Goal: Task Accomplishment & Management: Complete application form

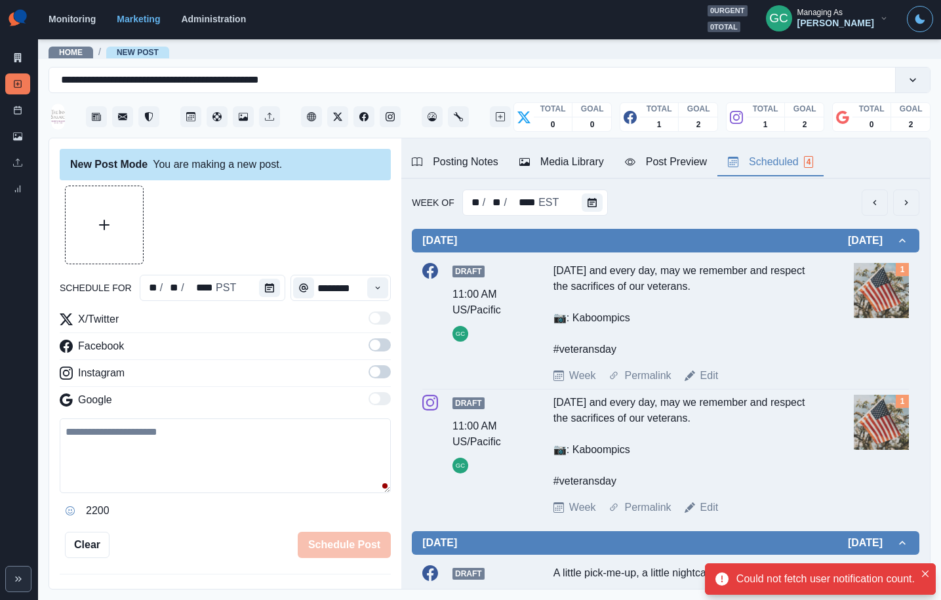
scroll to position [96, 0]
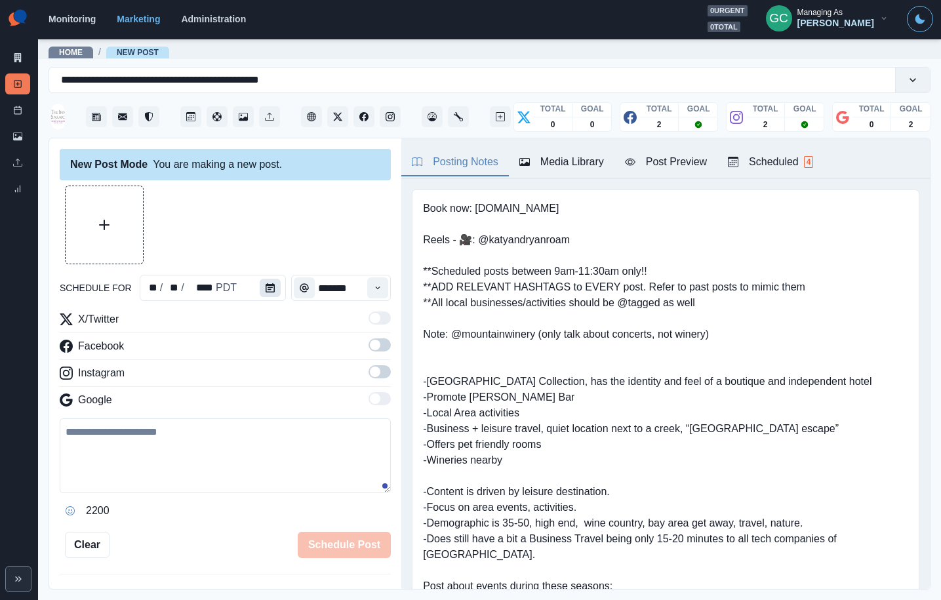
click at [266, 289] on icon "Calendar" at bounding box center [270, 287] width 9 height 9
click at [276, 290] on button "Calendar" at bounding box center [270, 288] width 21 height 18
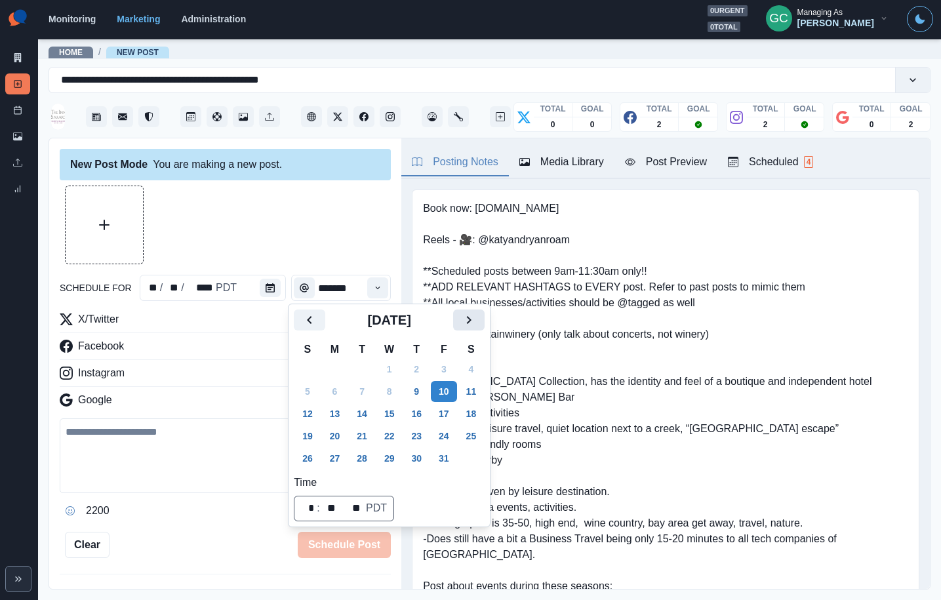
click at [477, 317] on icon "Next" at bounding box center [469, 320] width 16 height 16
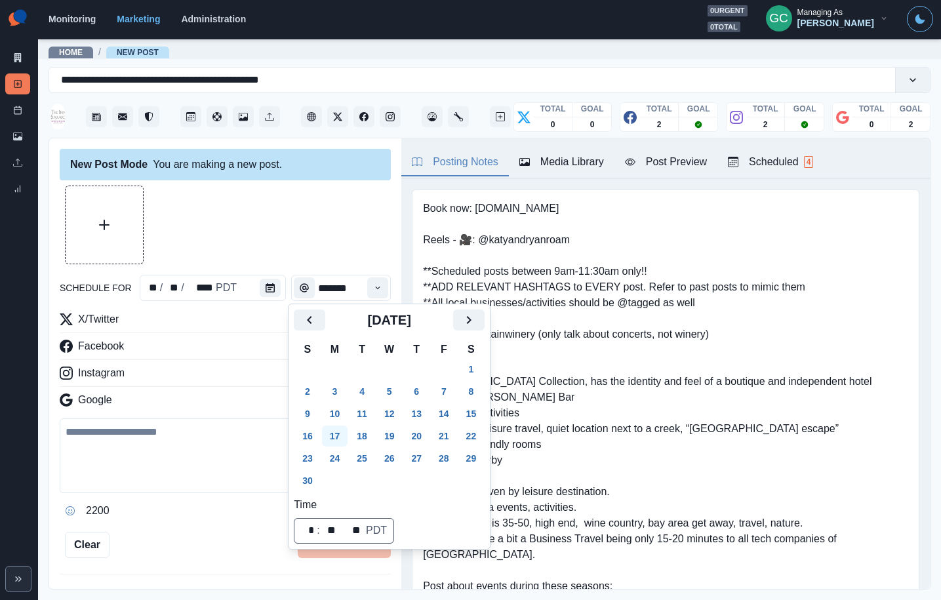
click at [338, 435] on button "17" at bounding box center [335, 436] width 26 height 21
click at [373, 288] on icon "Time" at bounding box center [377, 287] width 9 height 9
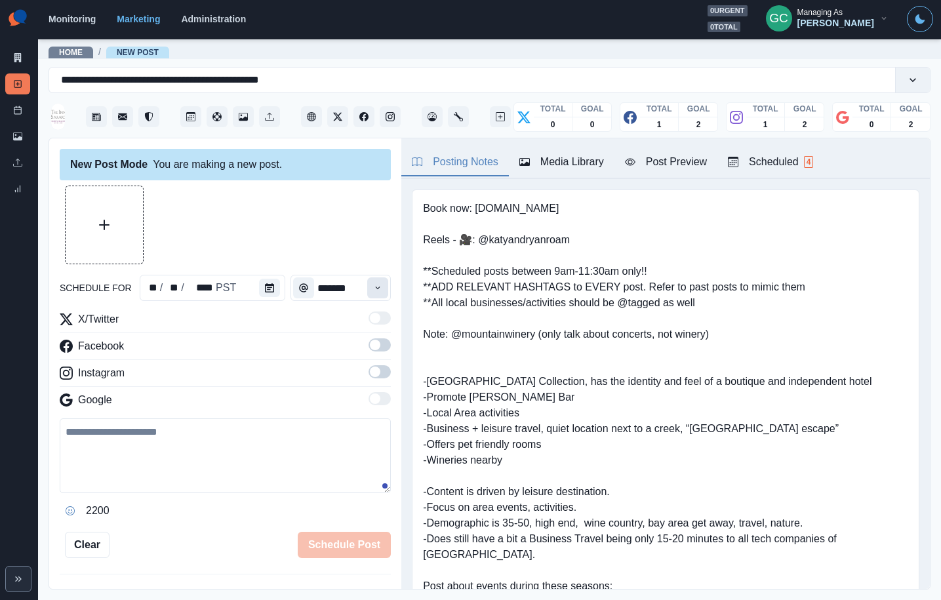
click at [377, 283] on icon "Time" at bounding box center [377, 287] width 9 height 9
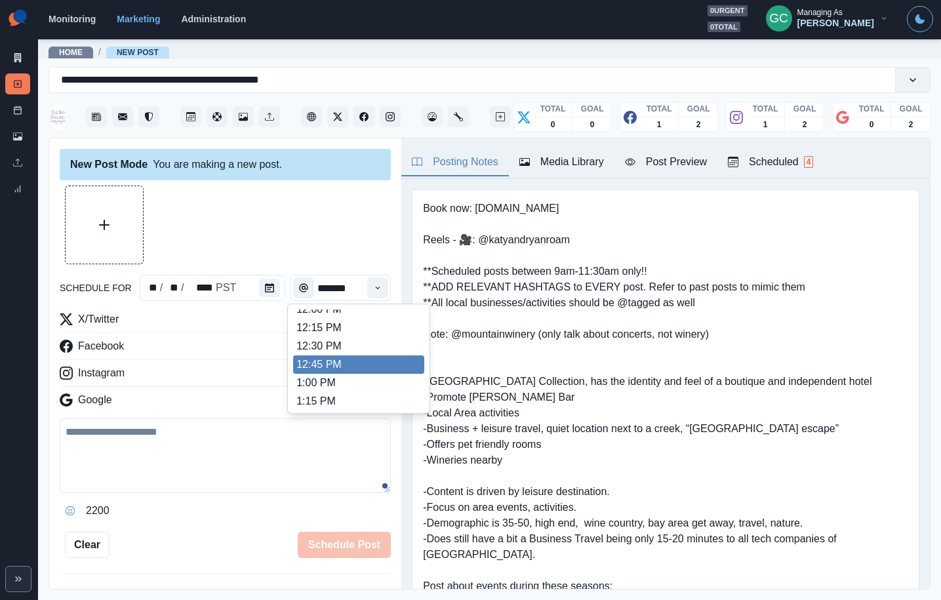
scroll to position [304, 0]
click at [368, 369] on li "12:45 PM" at bounding box center [358, 364] width 131 height 18
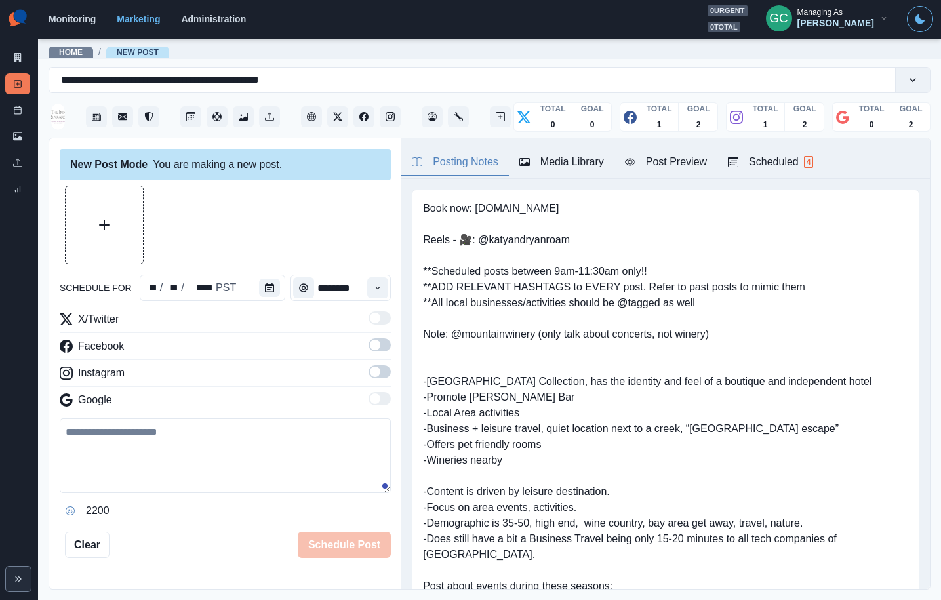
click at [382, 372] on span at bounding box center [380, 371] width 22 height 13
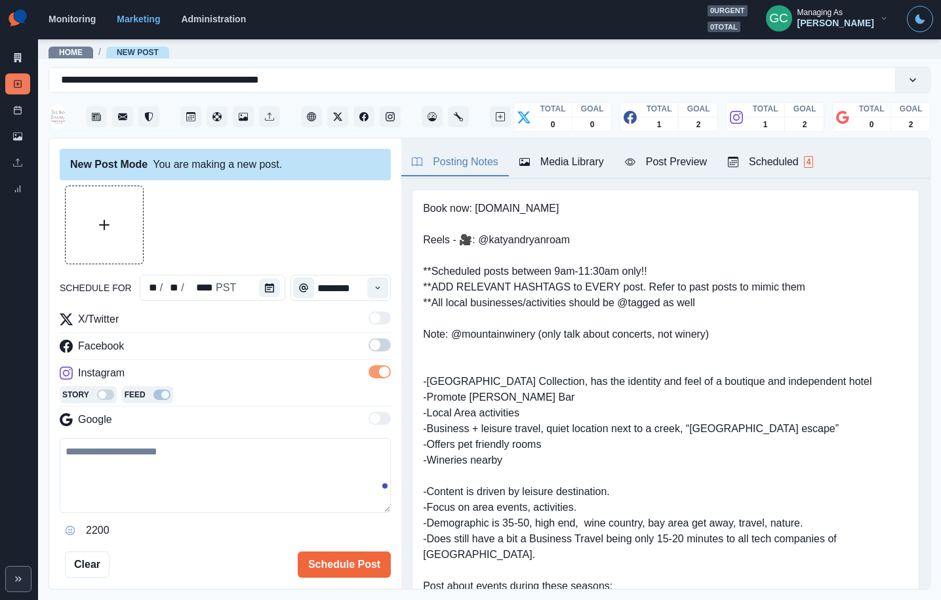
click at [376, 347] on span at bounding box center [375, 345] width 10 height 10
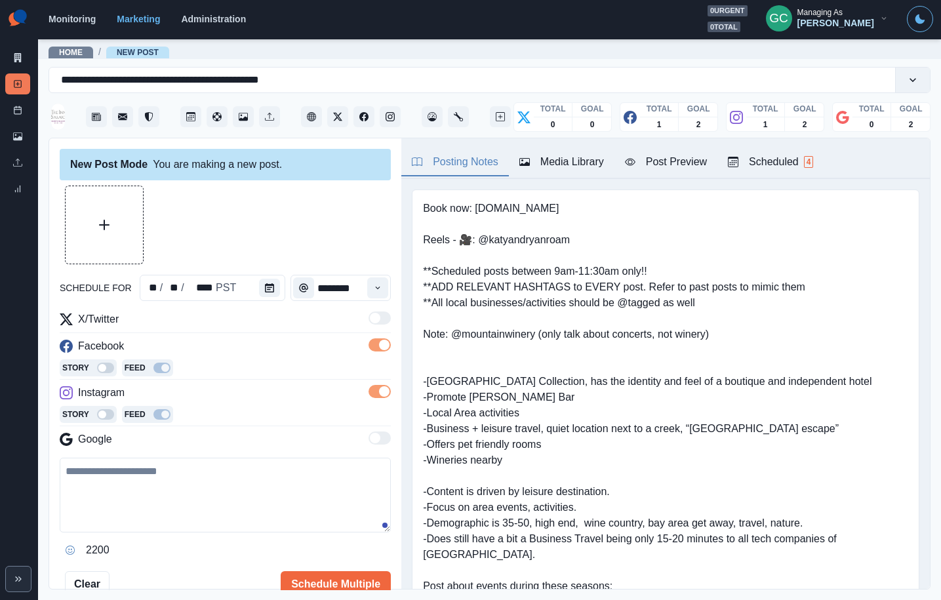
drag, startPoint x: 792, startPoint y: 178, endPoint x: 786, endPoint y: 163, distance: 15.8
click at [791, 176] on div "Posting Notes Media Library Post Preview Scheduled 4" at bounding box center [665, 158] width 529 height 41
click at [785, 163] on div "Scheduled 4" at bounding box center [770, 162] width 85 height 16
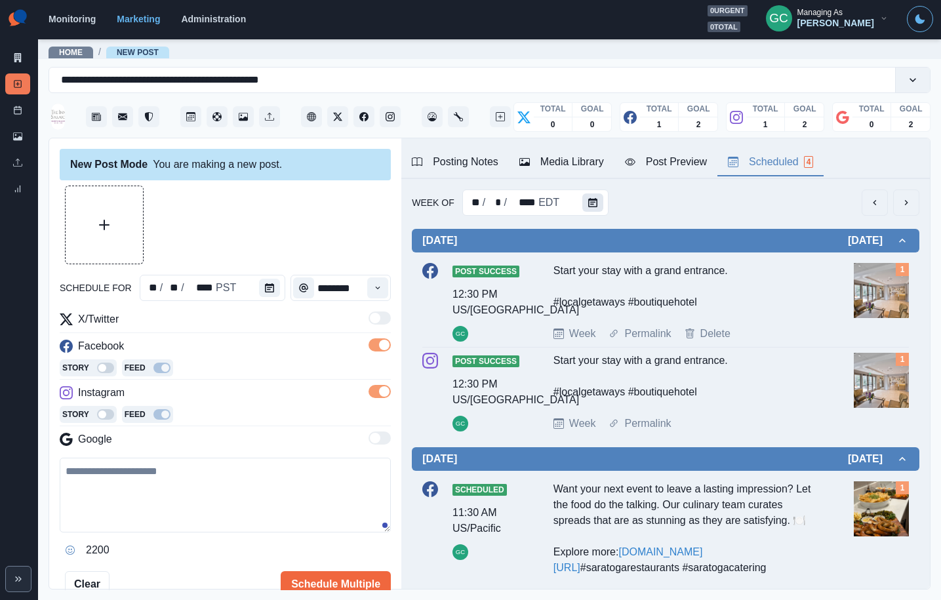
click at [584, 204] on button "Calendar" at bounding box center [592, 202] width 21 height 18
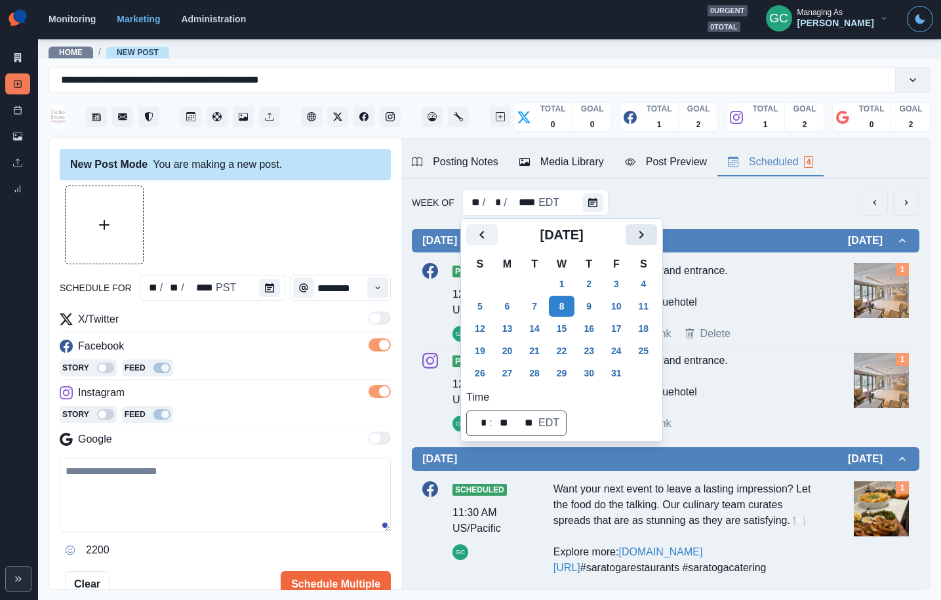
click at [646, 241] on icon "Next" at bounding box center [641, 235] width 16 height 16
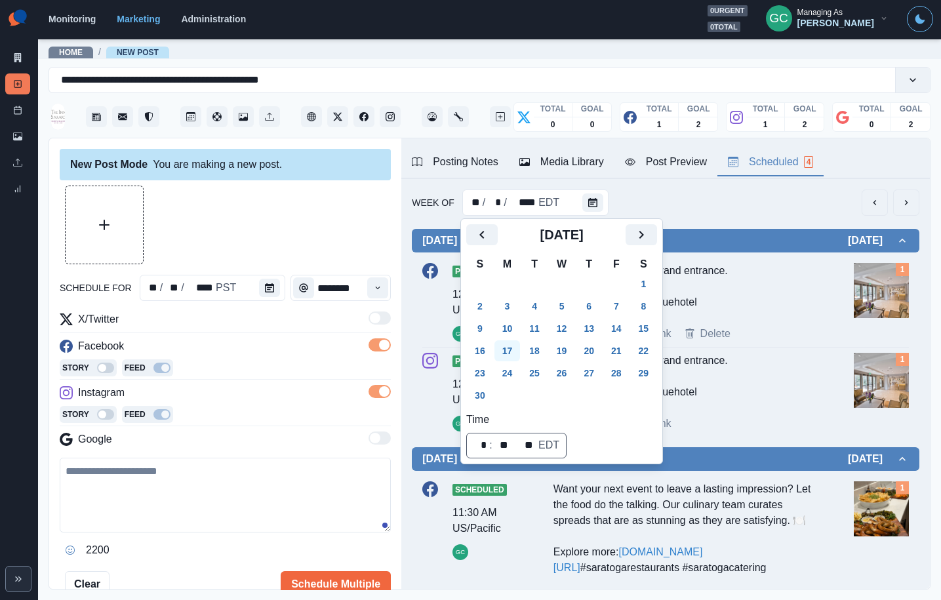
click at [501, 347] on button "17" at bounding box center [507, 350] width 26 height 21
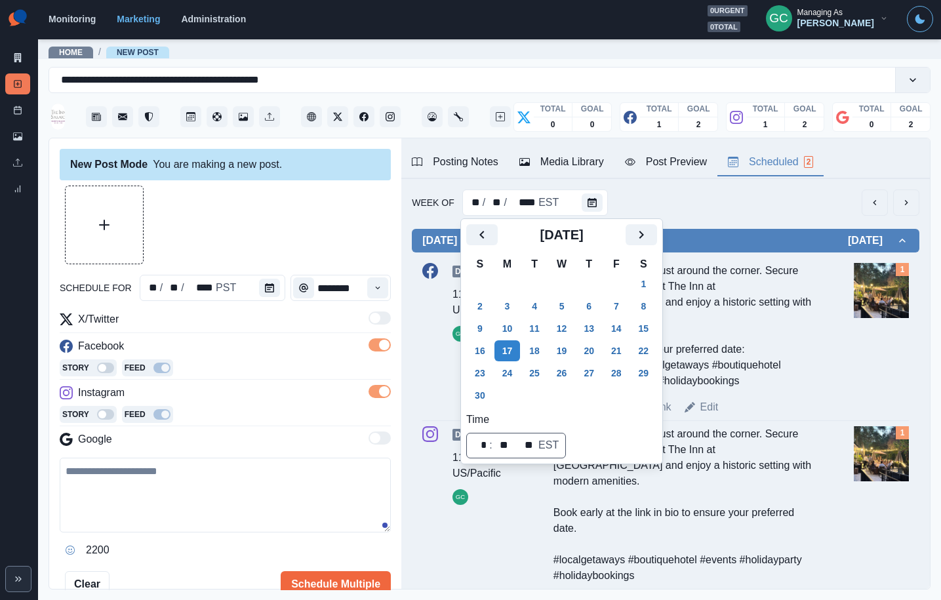
click at [820, 321] on div "Draft 11:45 AM US/Pacific GC The holiday season is just around the corner. Secu…" at bounding box center [665, 339] width 487 height 152
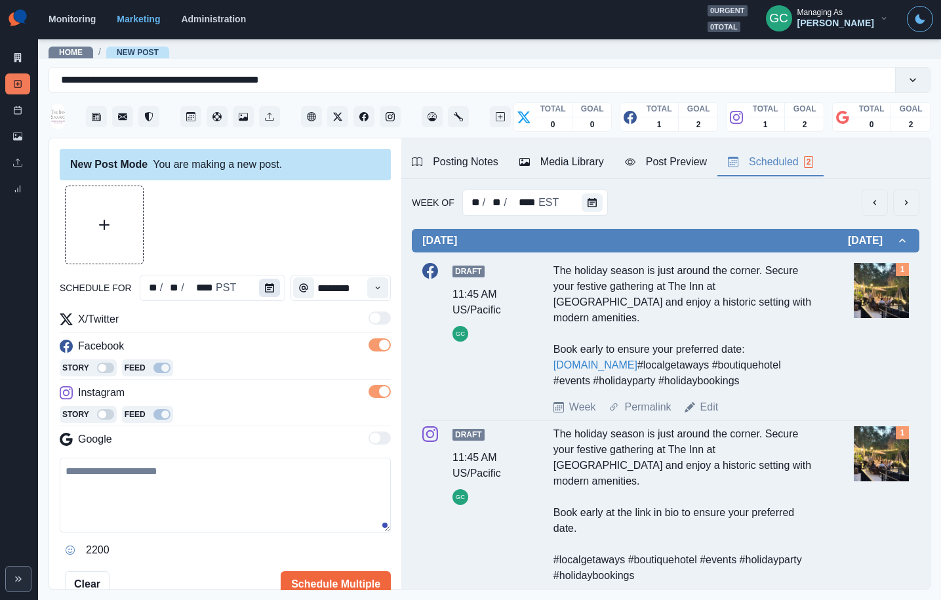
click at [259, 292] on button "Calendar" at bounding box center [269, 288] width 21 height 18
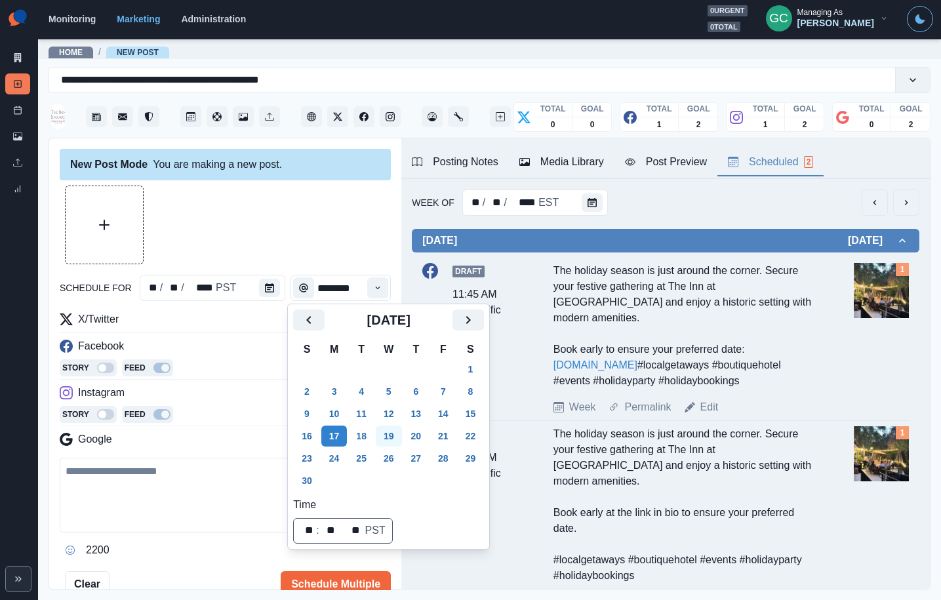
click at [397, 434] on button "19" at bounding box center [389, 436] width 26 height 21
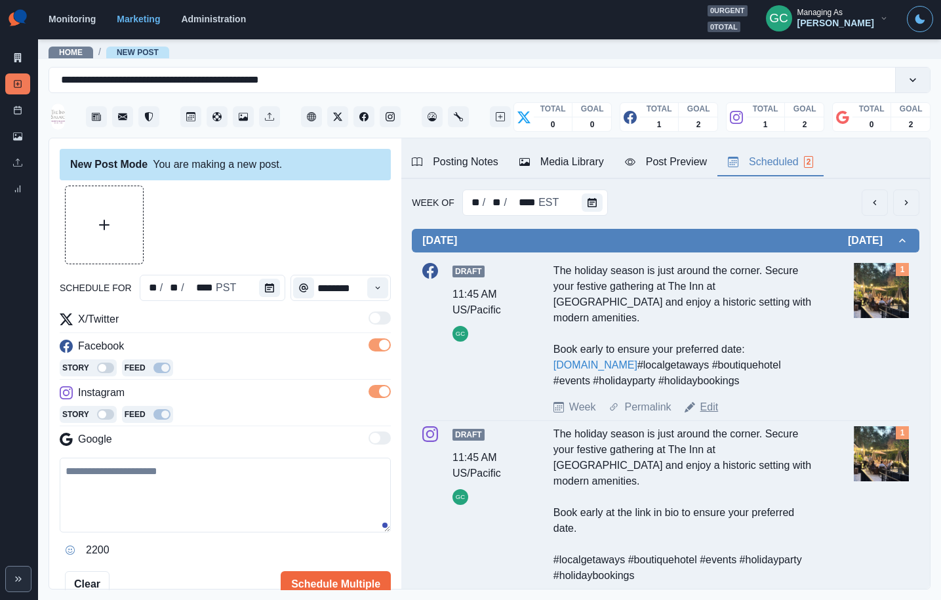
click at [715, 415] on link "Edit" at bounding box center [709, 407] width 18 height 16
type input "********"
type textarea "**********"
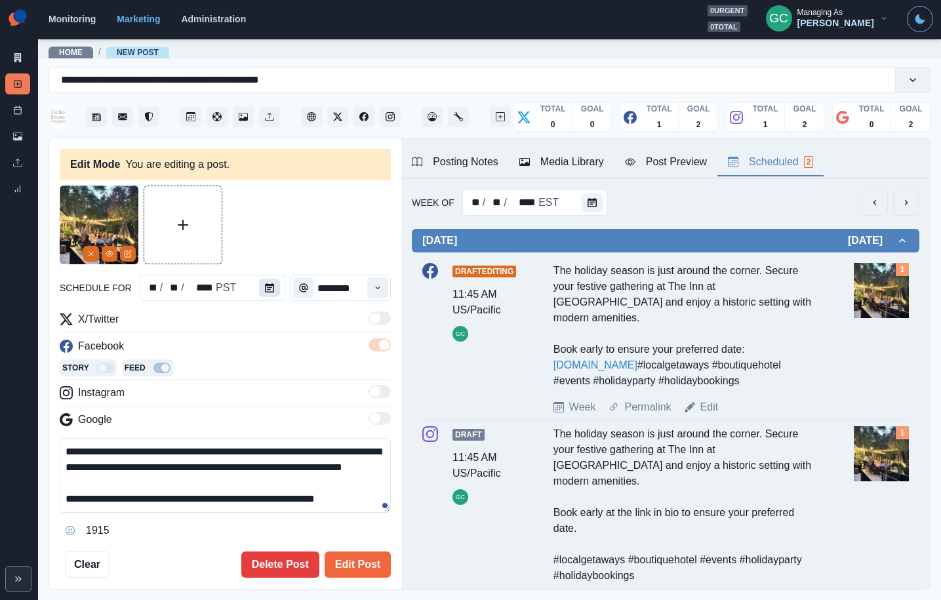
click at [265, 288] on icon "Calendar" at bounding box center [269, 287] width 9 height 9
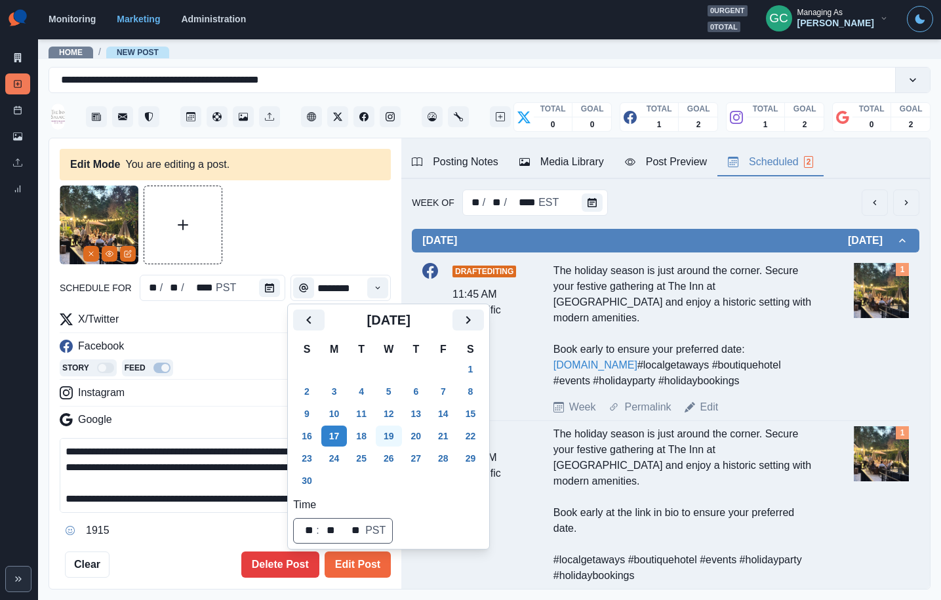
click at [399, 439] on button "19" at bounding box center [389, 436] width 26 height 21
click at [357, 576] on button "Edit Post" at bounding box center [358, 564] width 66 height 26
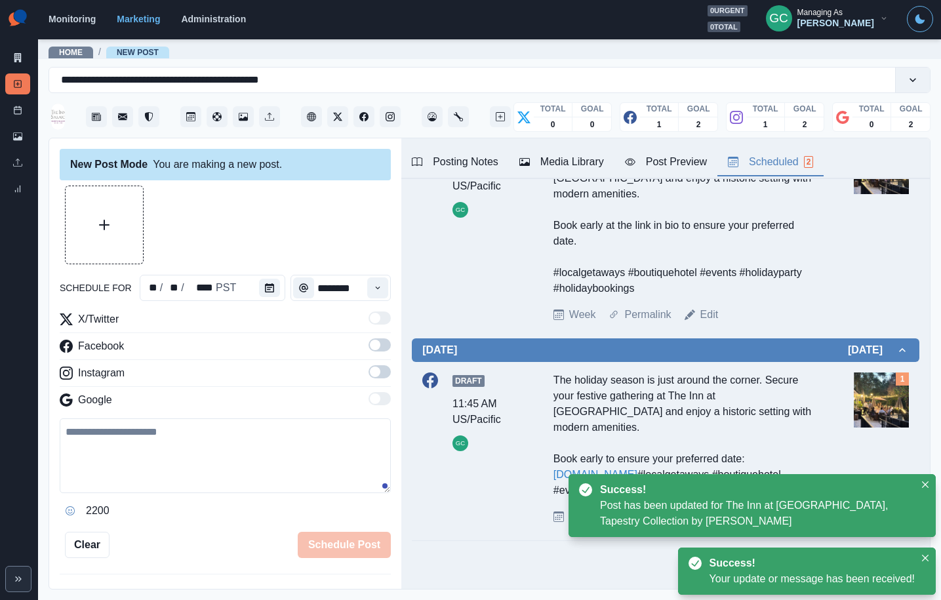
scroll to position [140, 0]
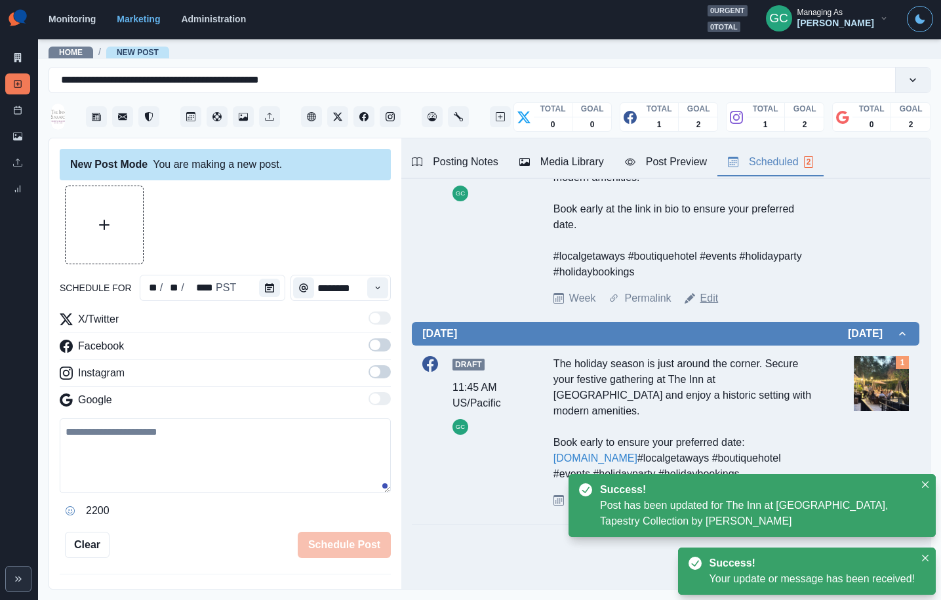
click at [713, 290] on link "Edit" at bounding box center [709, 298] width 18 height 16
type textarea "**********"
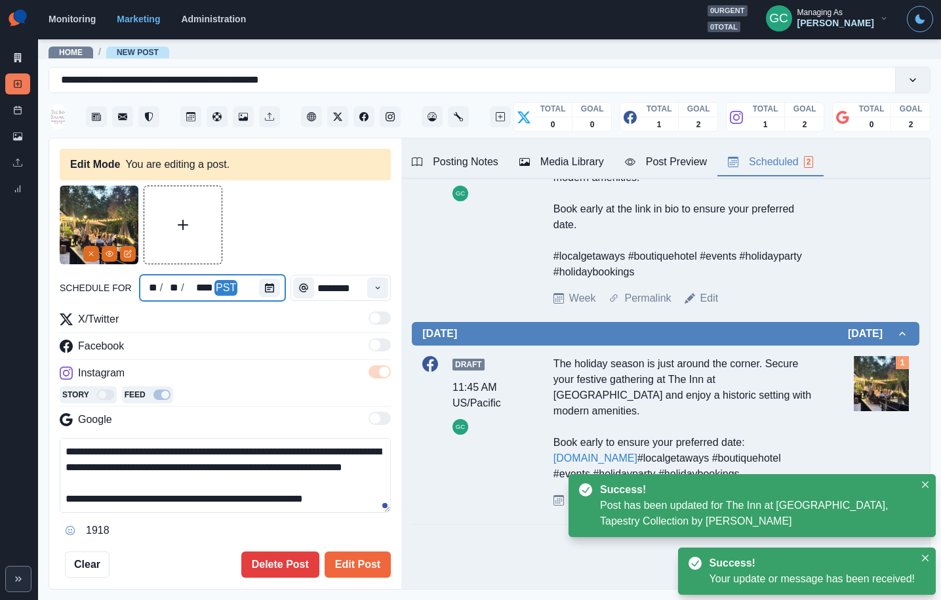
click at [279, 285] on div at bounding box center [272, 288] width 26 height 26
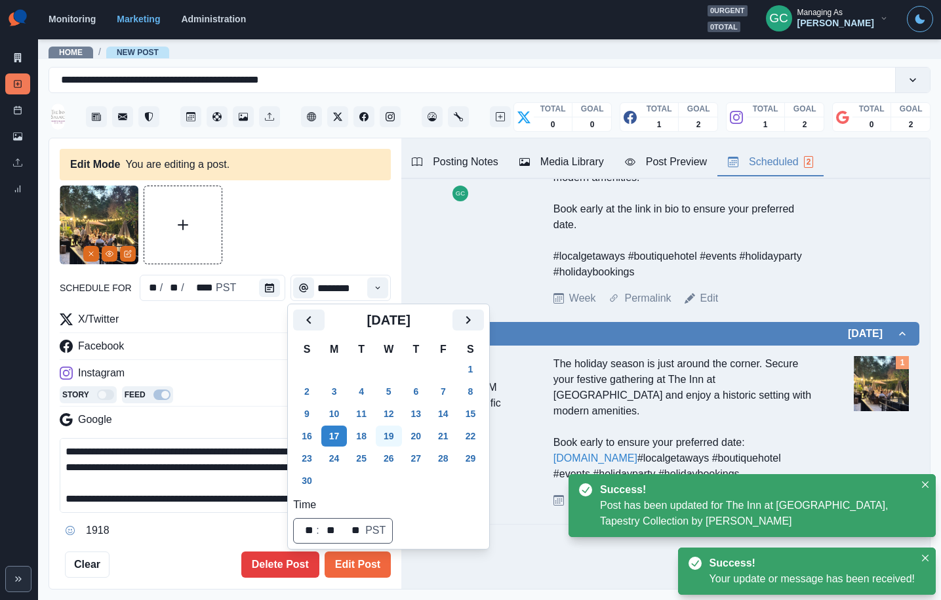
click at [398, 441] on button "19" at bounding box center [389, 436] width 26 height 21
click at [355, 564] on button "Edit Post" at bounding box center [358, 564] width 66 height 26
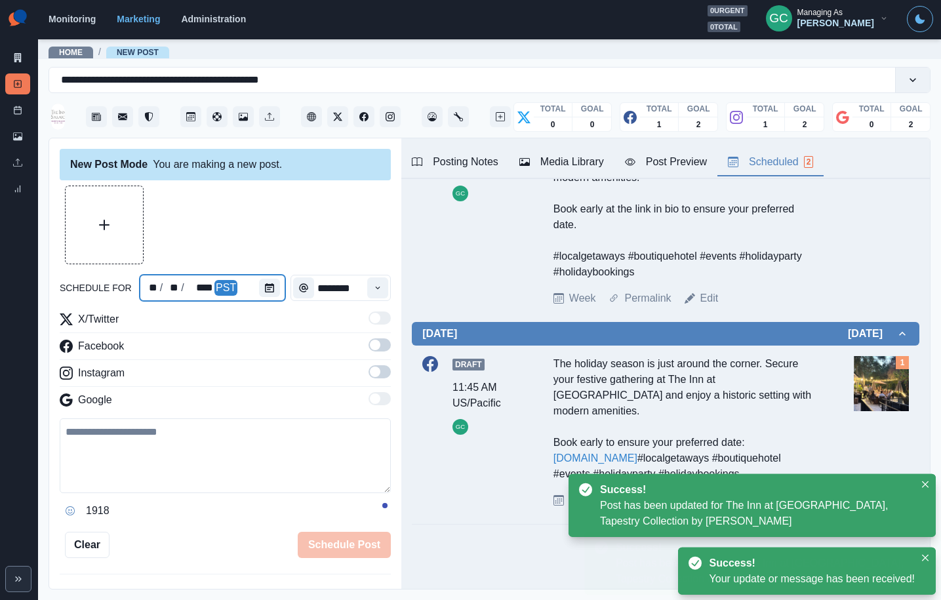
scroll to position [102, 0]
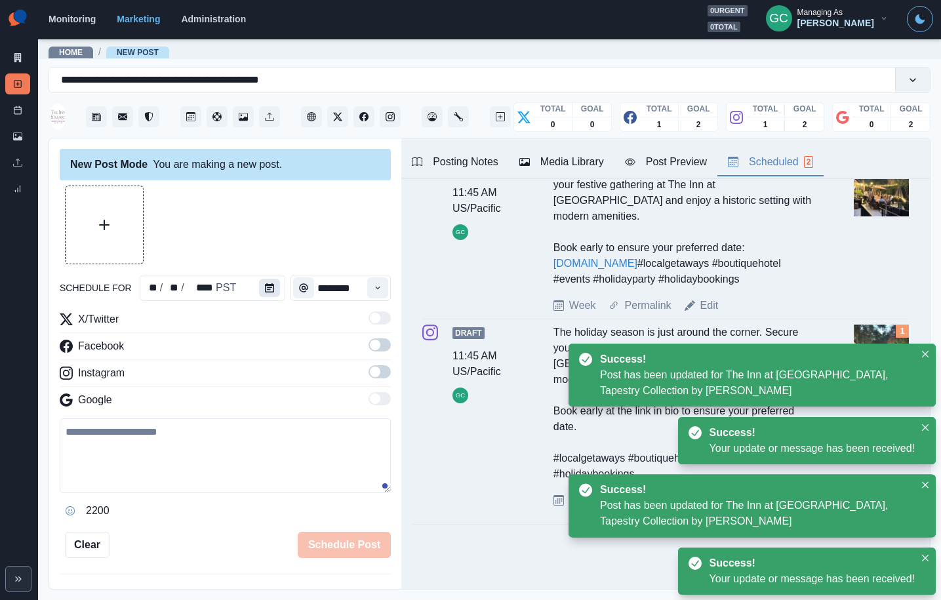
click at [265, 289] on icon "Calendar" at bounding box center [269, 287] width 9 height 9
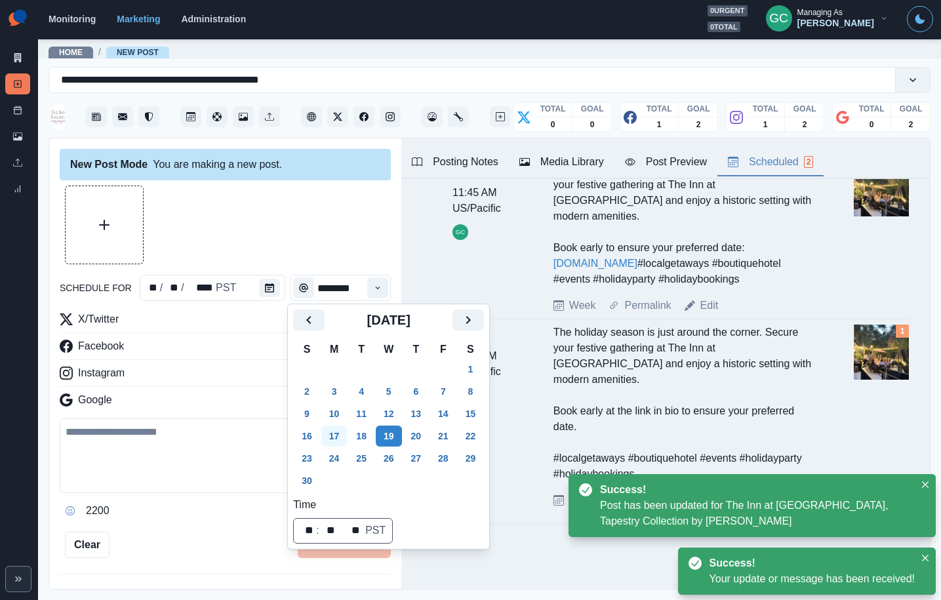
click at [338, 441] on button "17" at bounding box center [334, 436] width 26 height 21
click at [338, 257] on div at bounding box center [225, 225] width 331 height 79
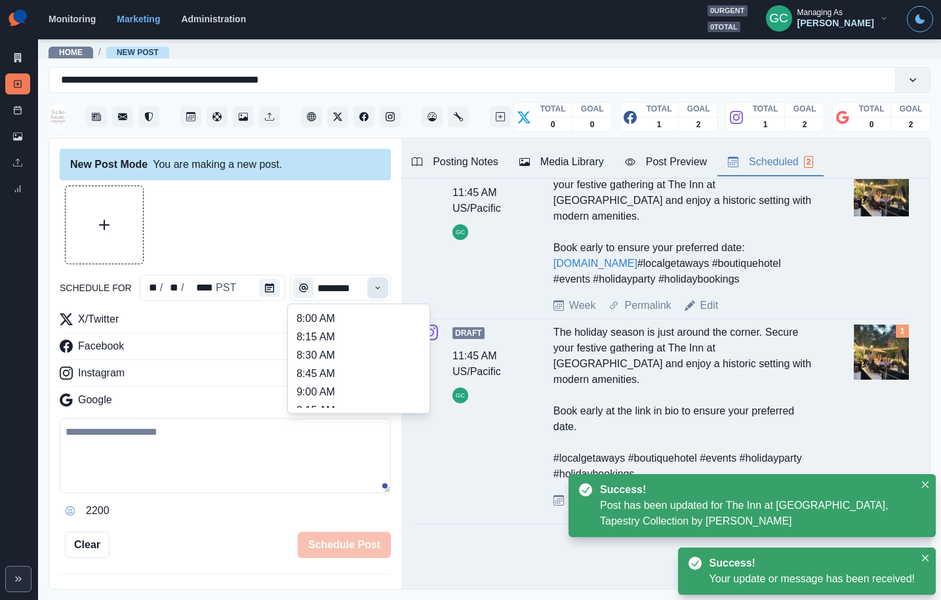
click at [376, 298] on button "Time" at bounding box center [377, 287] width 21 height 21
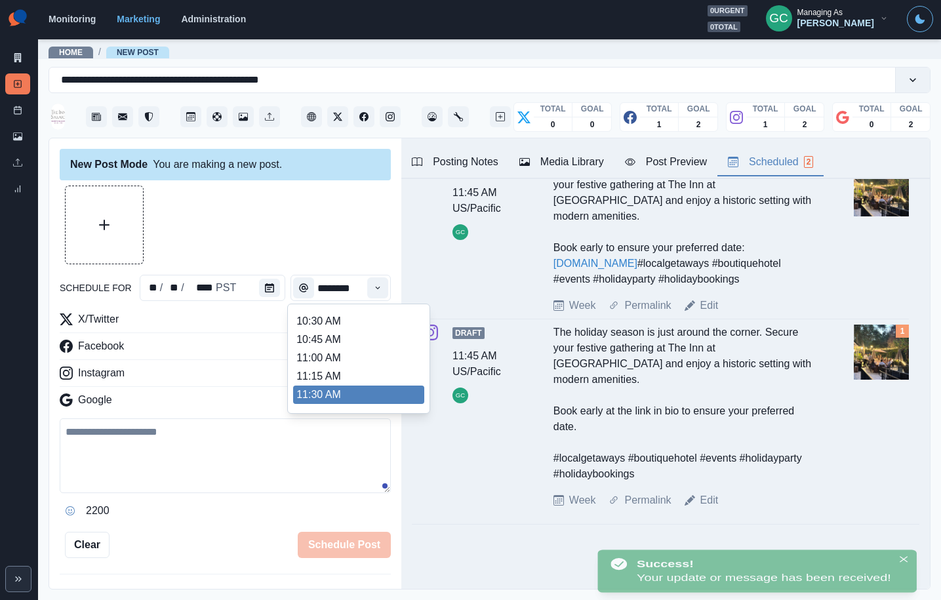
click at [353, 391] on li "11:30 AM" at bounding box center [358, 395] width 131 height 18
type input "********"
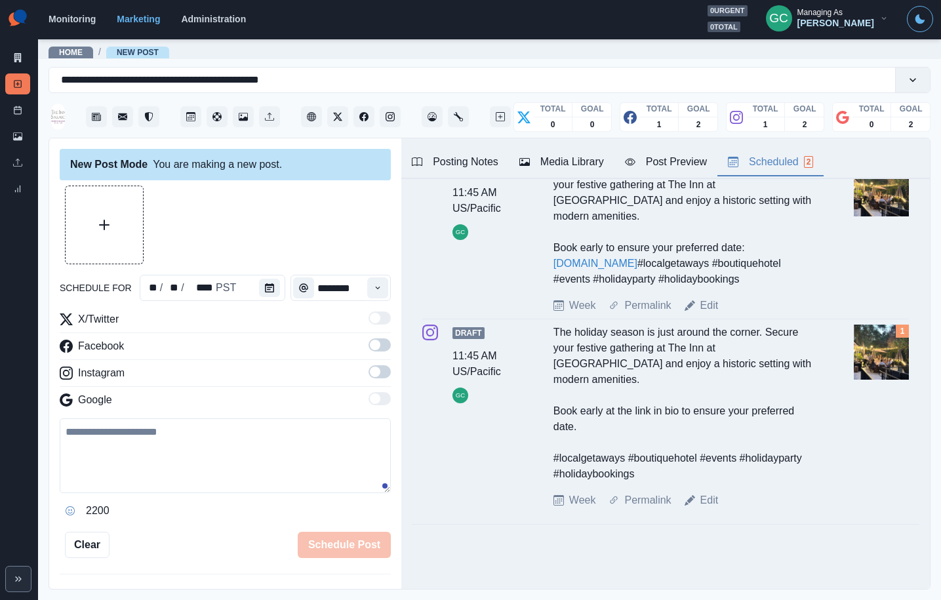
click at [380, 369] on span at bounding box center [380, 371] width 22 height 13
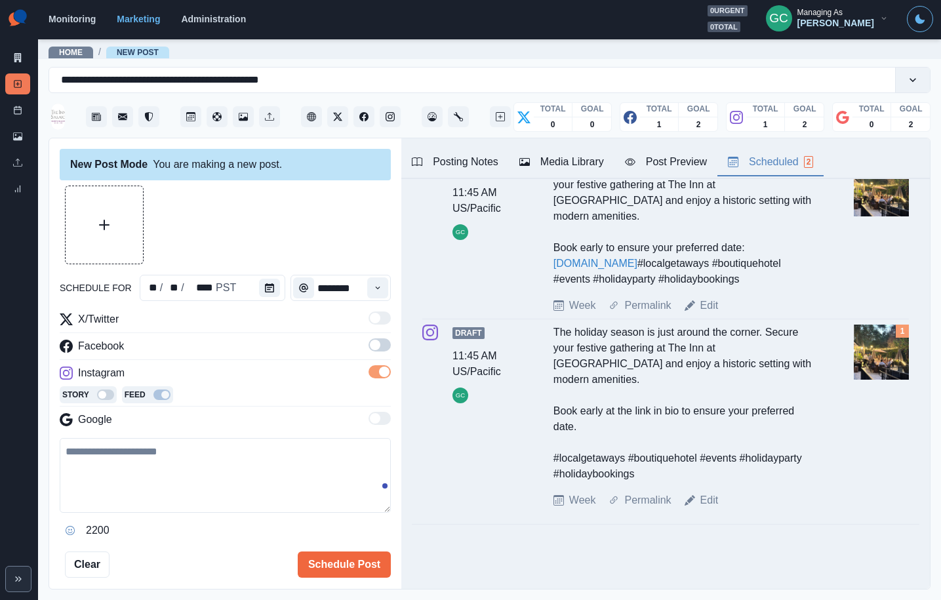
click at [377, 353] on label at bounding box center [380, 348] width 22 height 21
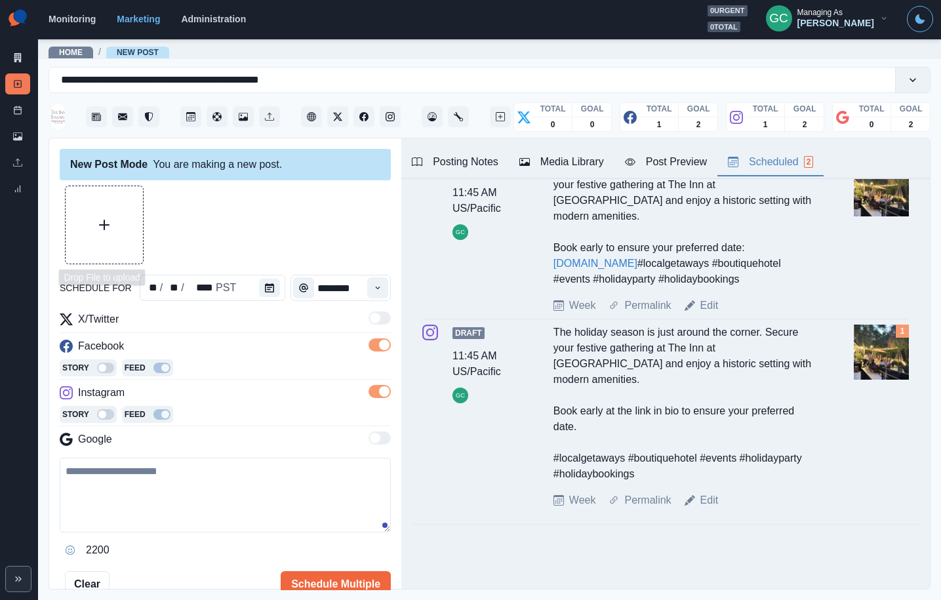
click at [134, 232] on button "Upload Media" at bounding box center [104, 224] width 77 height 77
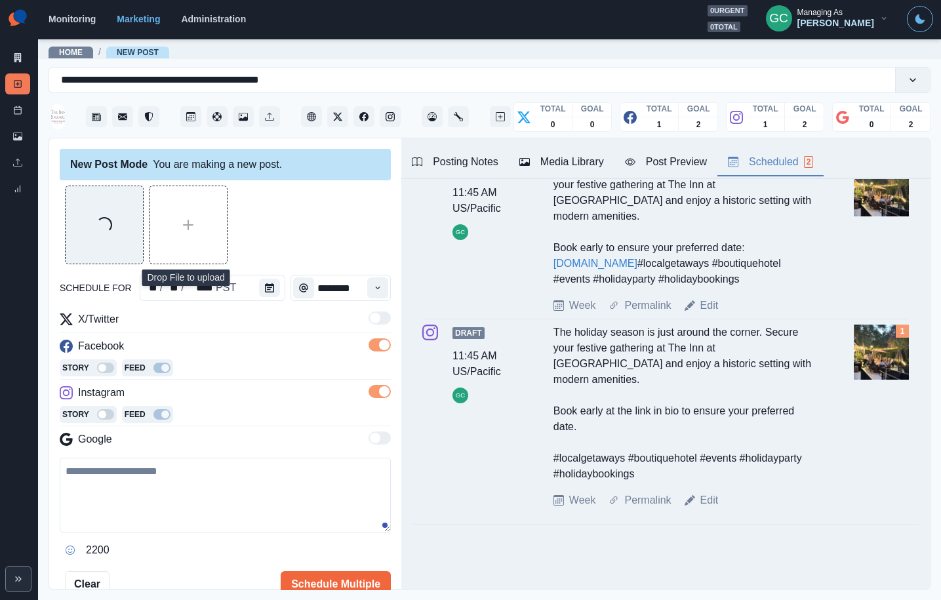
click at [265, 516] on textarea at bounding box center [225, 495] width 331 height 75
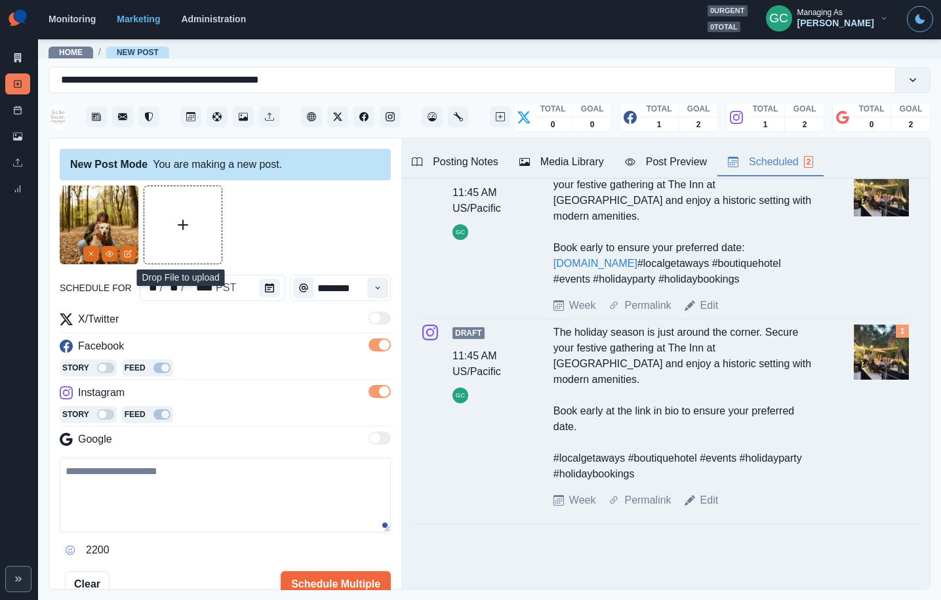
paste textarea "**********"
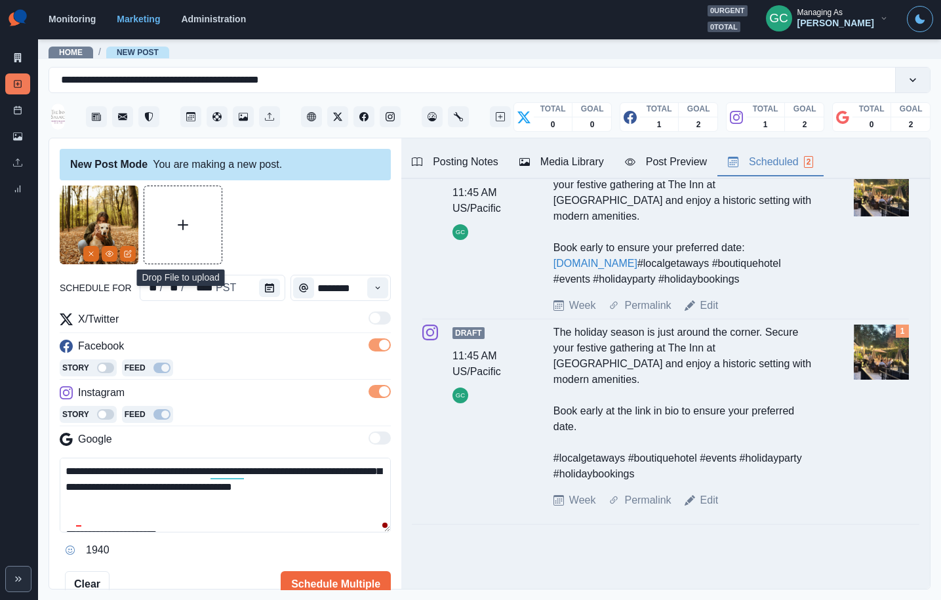
scroll to position [78, 0]
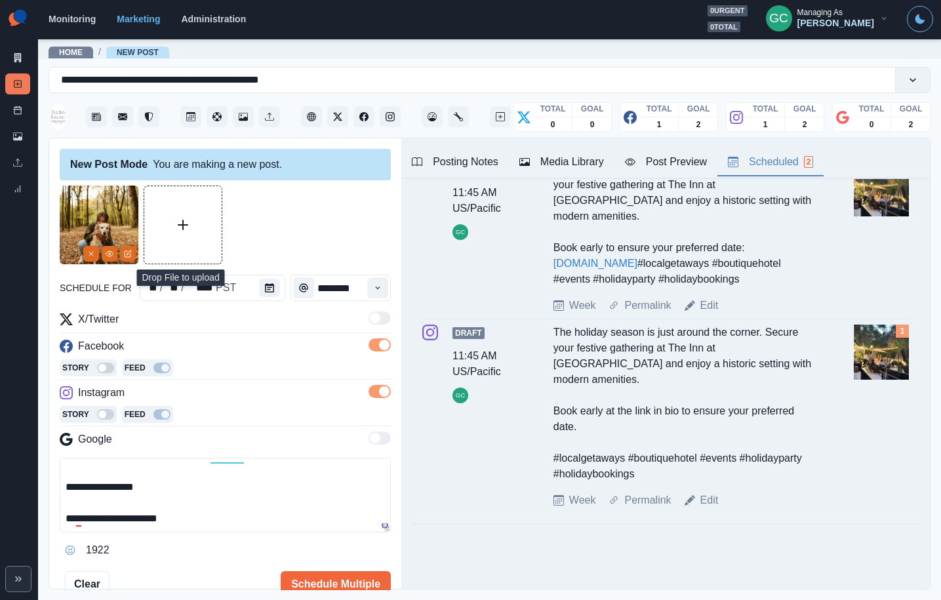
paste textarea "**********"
drag, startPoint x: 176, startPoint y: 485, endPoint x: 148, endPoint y: 487, distance: 27.6
click at [149, 487] on textarea "**********" at bounding box center [225, 495] width 331 height 75
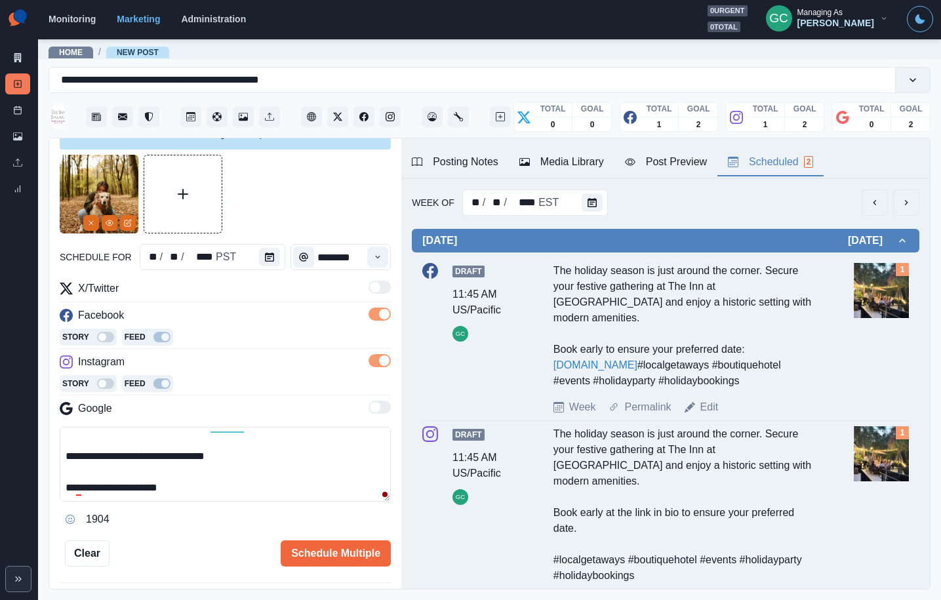
scroll to position [102, 0]
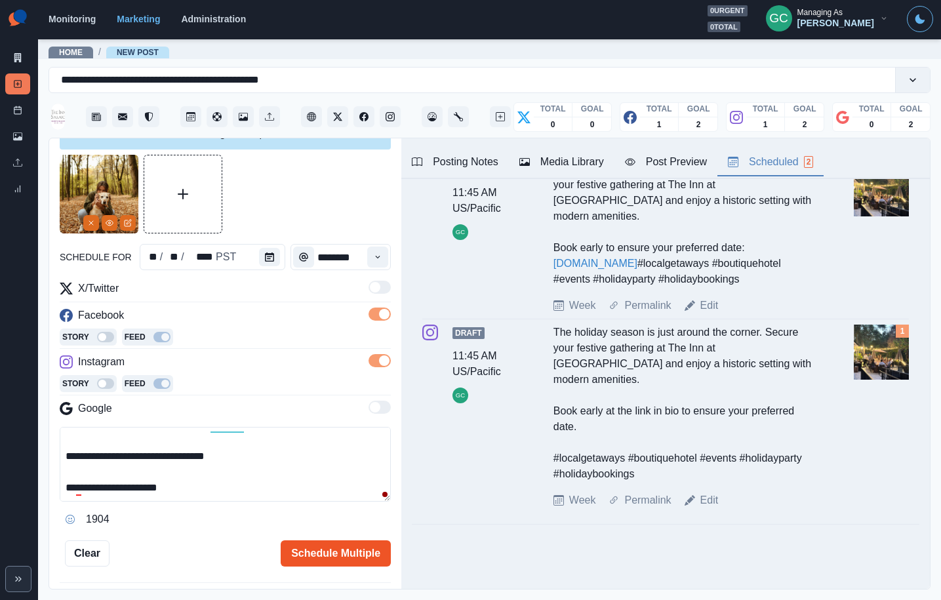
click at [315, 549] on button "Schedule Multiple" at bounding box center [336, 553] width 110 height 26
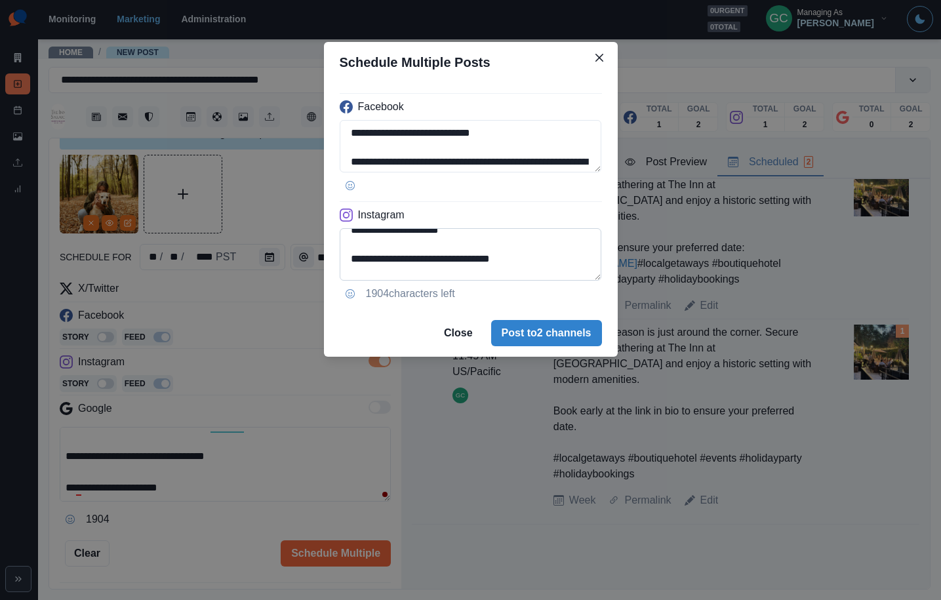
scroll to position [118, 0]
click at [209, 351] on div "**********" at bounding box center [470, 300] width 941 height 600
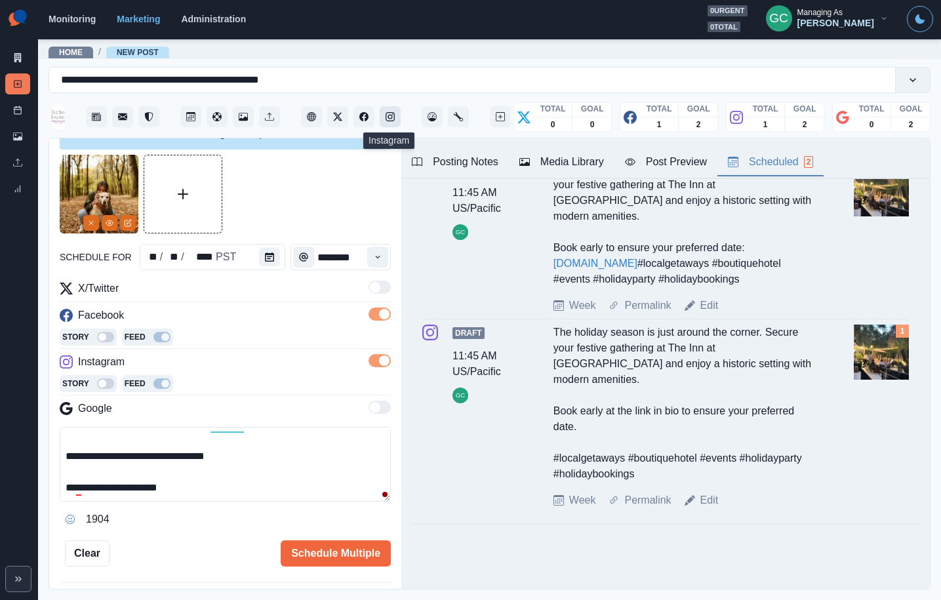
click at [395, 119] on button "Instagram" at bounding box center [390, 116] width 21 height 21
drag, startPoint x: 266, startPoint y: 458, endPoint x: 247, endPoint y: 457, distance: 19.7
click at [266, 458] on textarea "**********" at bounding box center [225, 464] width 331 height 75
paste textarea "**********"
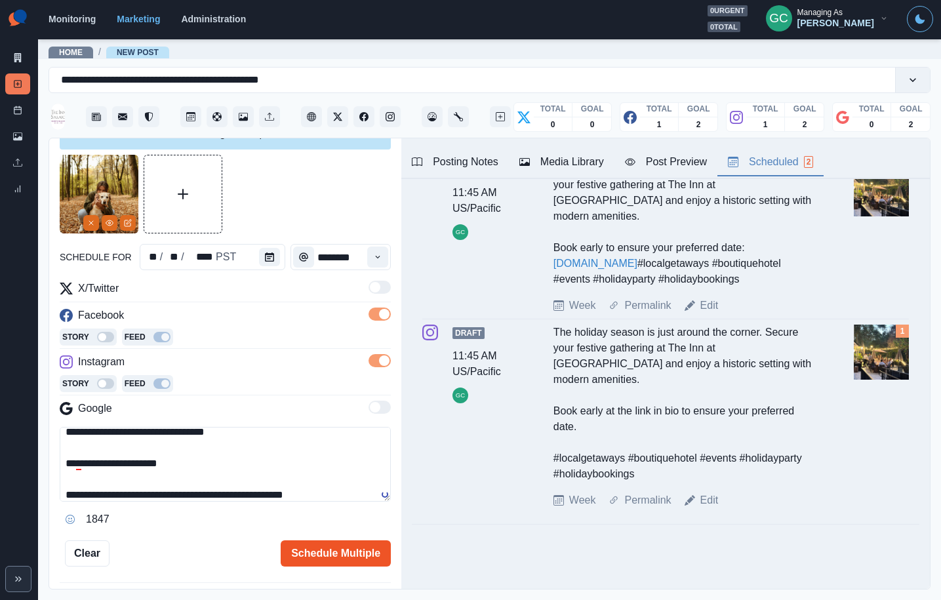
type textarea "**********"
click at [338, 559] on button "Schedule Multiple" at bounding box center [336, 553] width 110 height 26
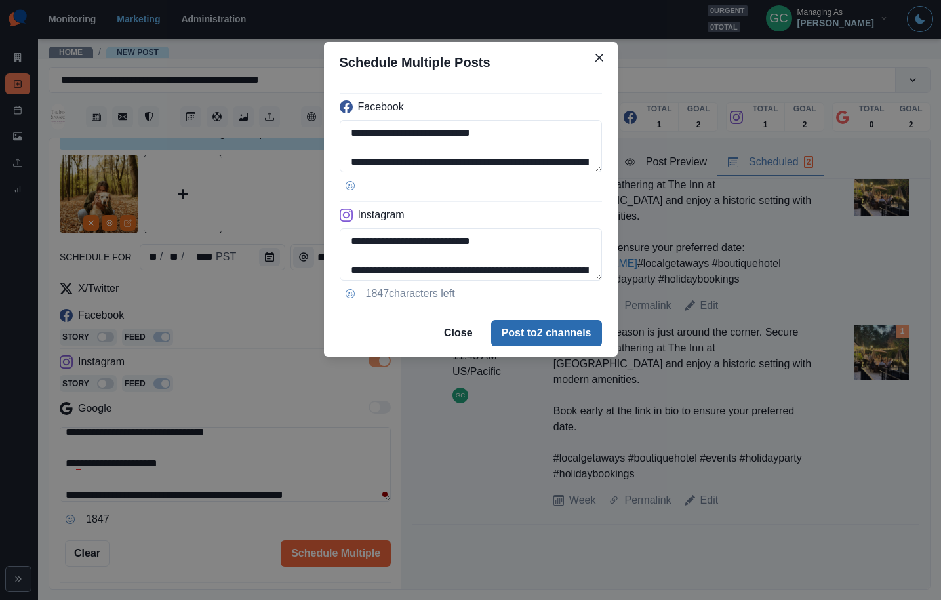
click at [530, 338] on button "Post to 2 channels" at bounding box center [546, 333] width 111 height 26
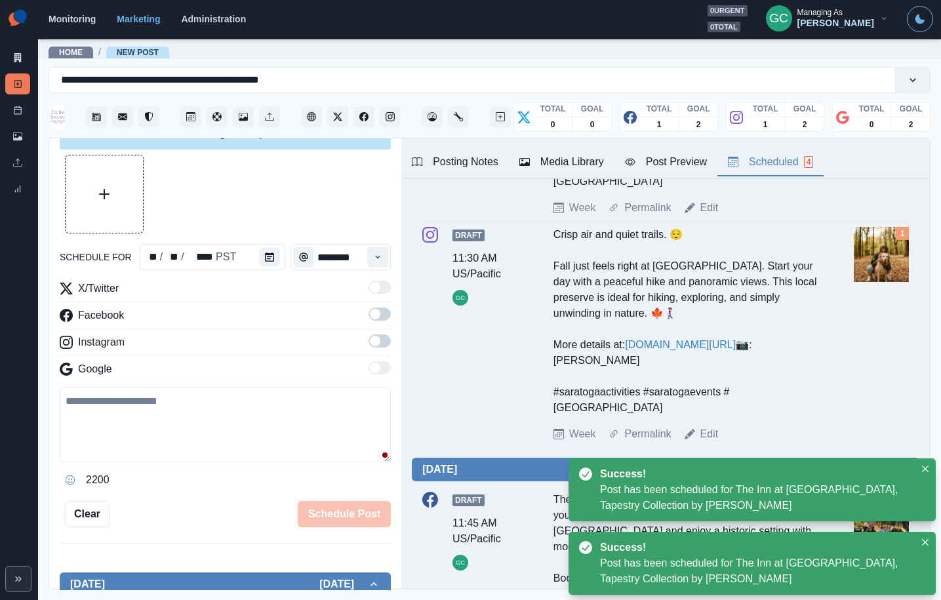
scroll to position [0, 0]
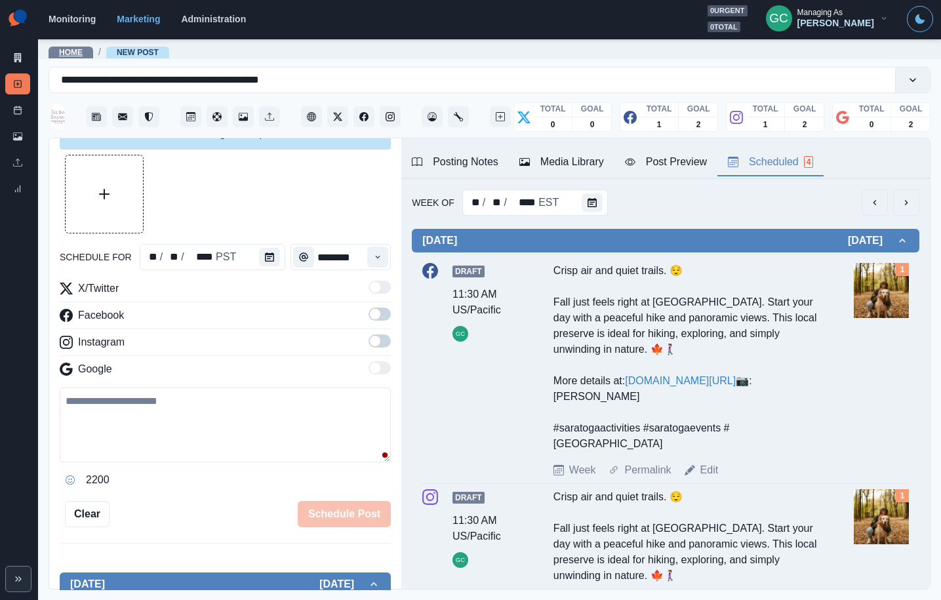
click at [75, 52] on link "Home" at bounding box center [71, 52] width 24 height 9
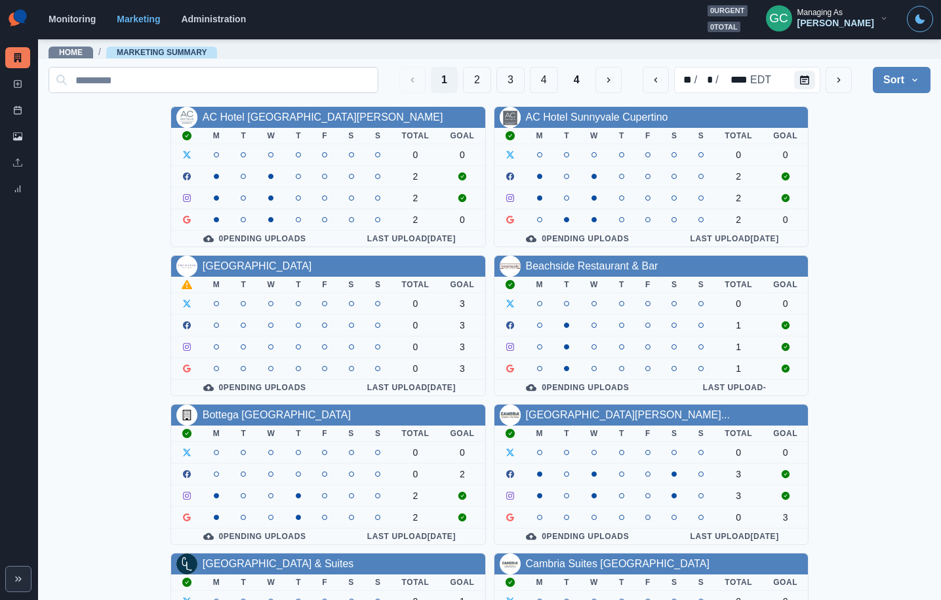
click at [162, 75] on input at bounding box center [214, 80] width 330 height 26
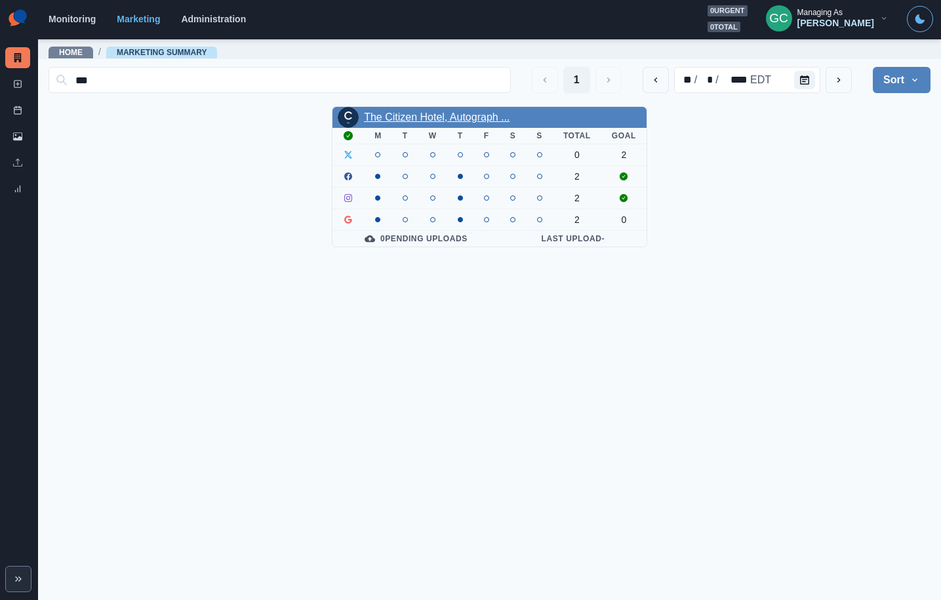
type input "***"
drag, startPoint x: 431, startPoint y: 115, endPoint x: 468, endPoint y: 119, distance: 37.6
click at [431, 115] on link "The Citizen Hotel, Autograph ..." at bounding box center [437, 116] width 146 height 11
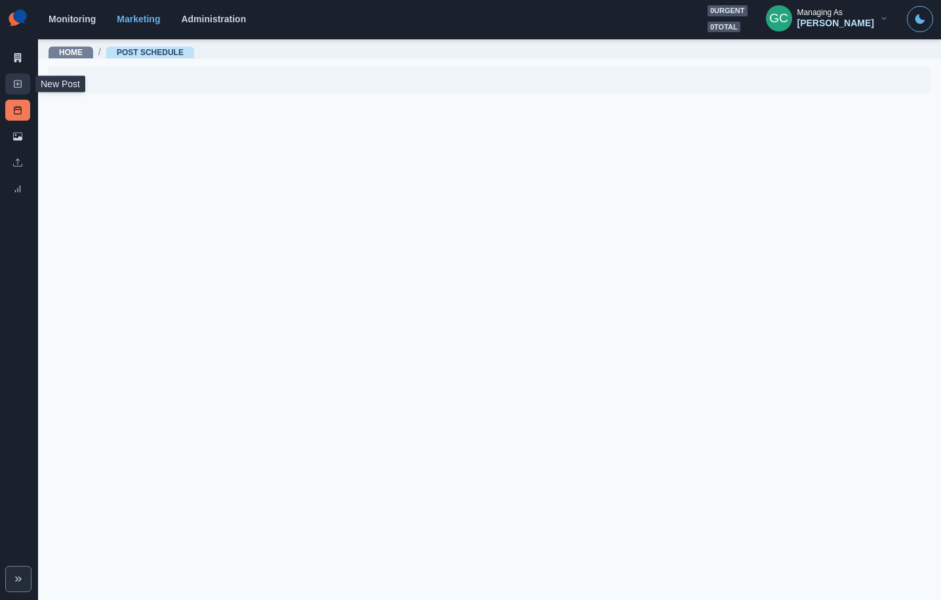
click at [26, 81] on link "New Post" at bounding box center [17, 83] width 25 height 21
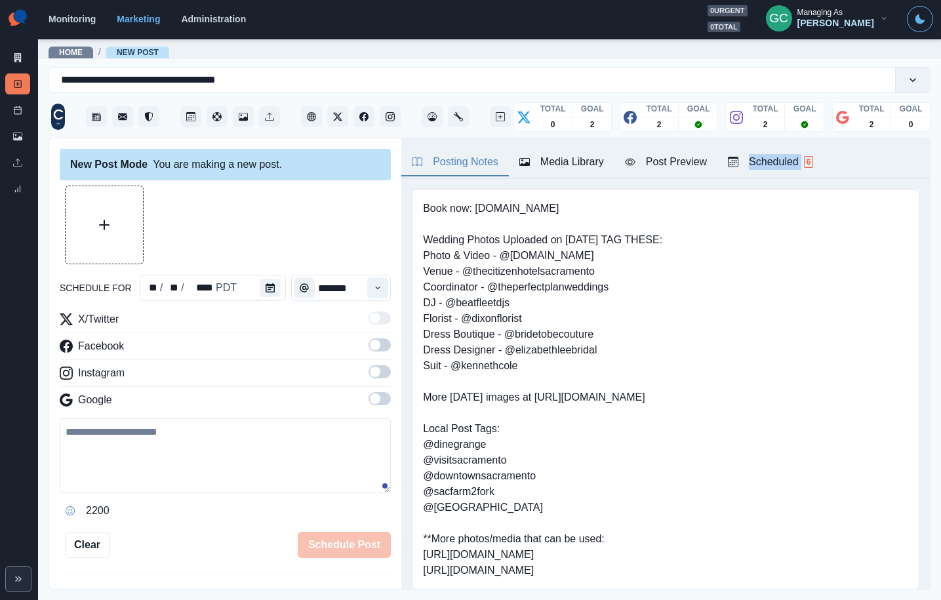
drag, startPoint x: 807, startPoint y: 148, endPoint x: 811, endPoint y: 163, distance: 15.0
click at [807, 151] on div "Posting Notes Media Library Post Preview Scheduled 6" at bounding box center [665, 158] width 529 height 41
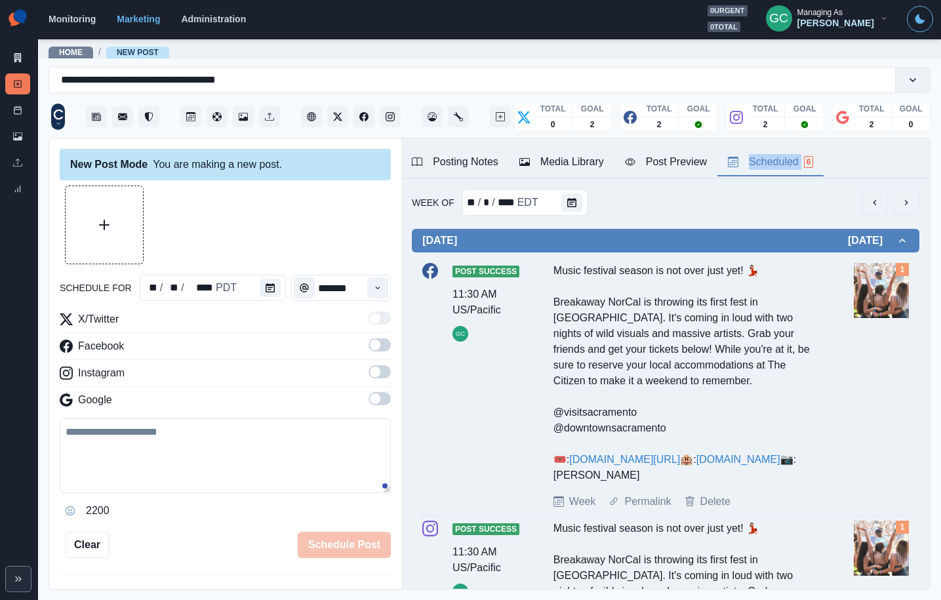
click at [811, 163] on span "6" at bounding box center [809, 162] width 10 height 12
click at [589, 205] on icon "Calendar" at bounding box center [592, 202] width 9 height 9
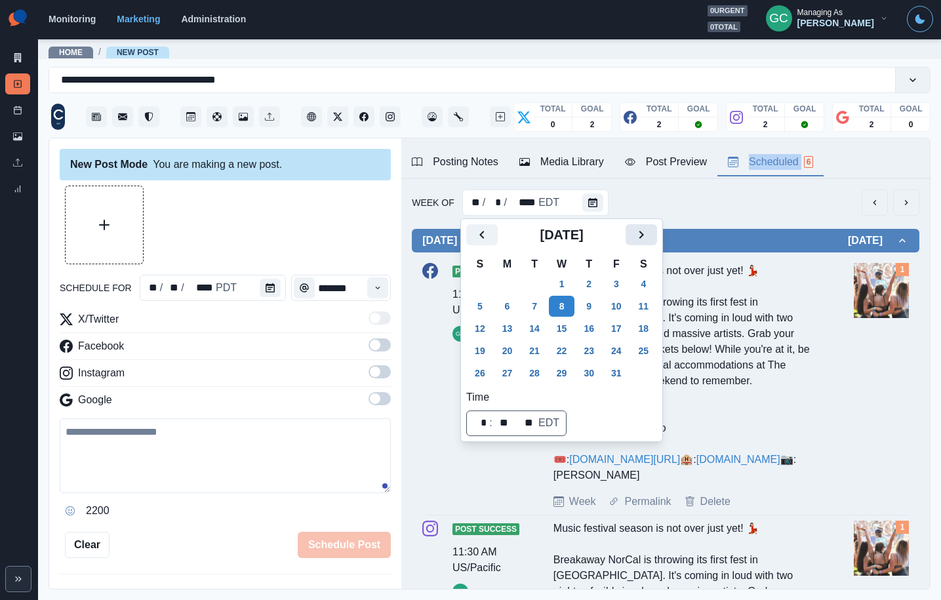
click at [649, 238] on icon "Next" at bounding box center [641, 235] width 16 height 16
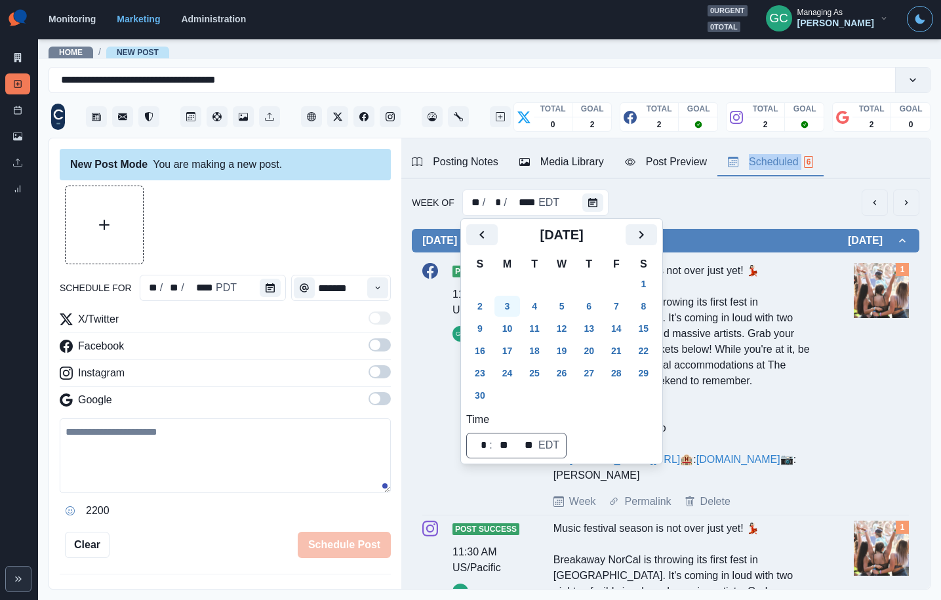
click at [515, 312] on button "3" at bounding box center [507, 306] width 26 height 21
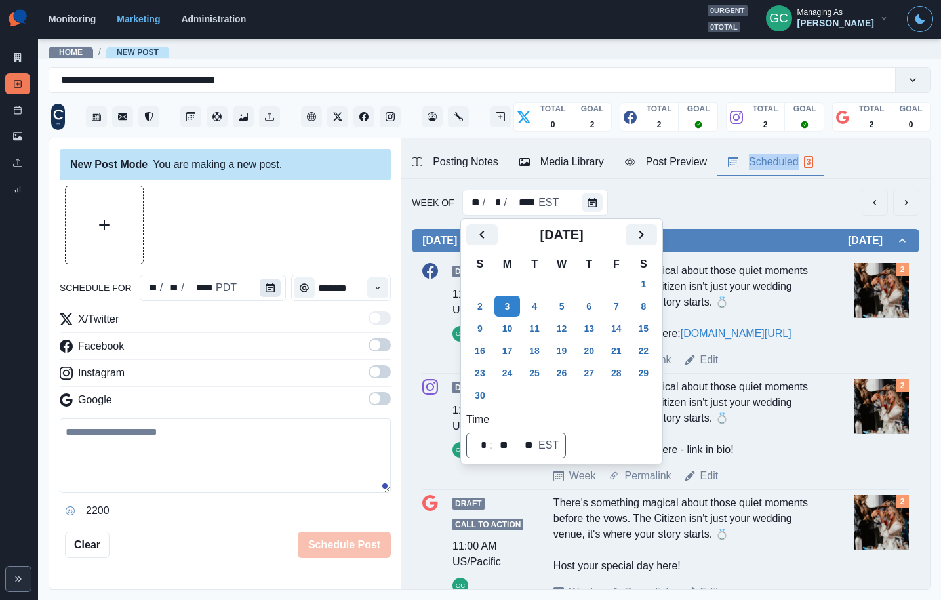
click at [265, 294] on button "Calendar" at bounding box center [270, 288] width 21 height 18
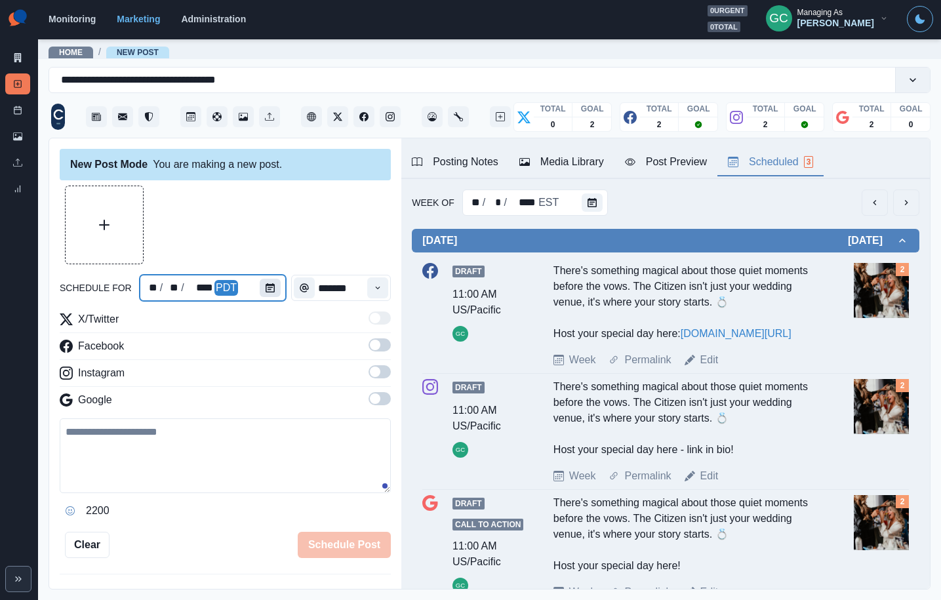
click at [278, 294] on div at bounding box center [273, 288] width 26 height 26
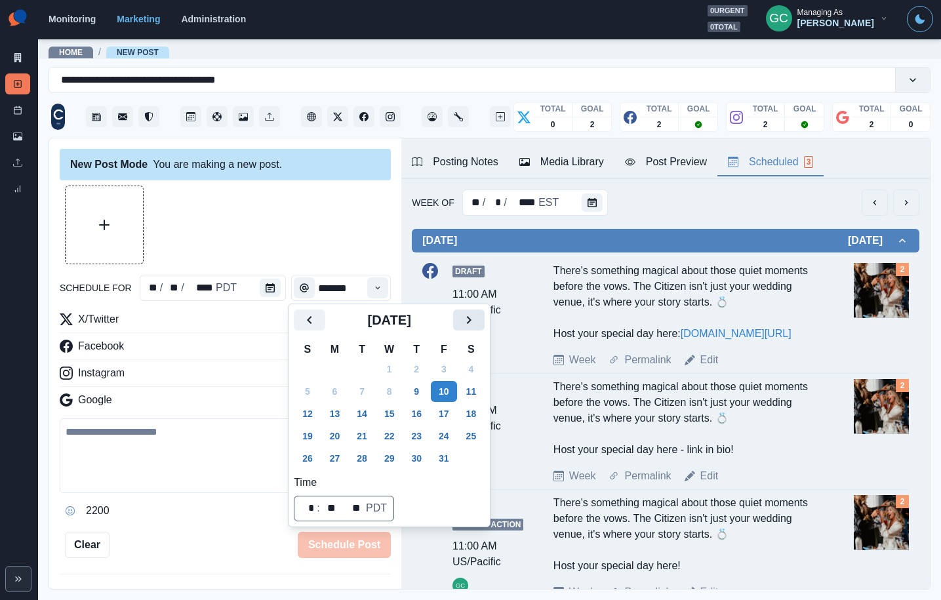
click at [477, 319] on icon "Next" at bounding box center [469, 320] width 16 height 16
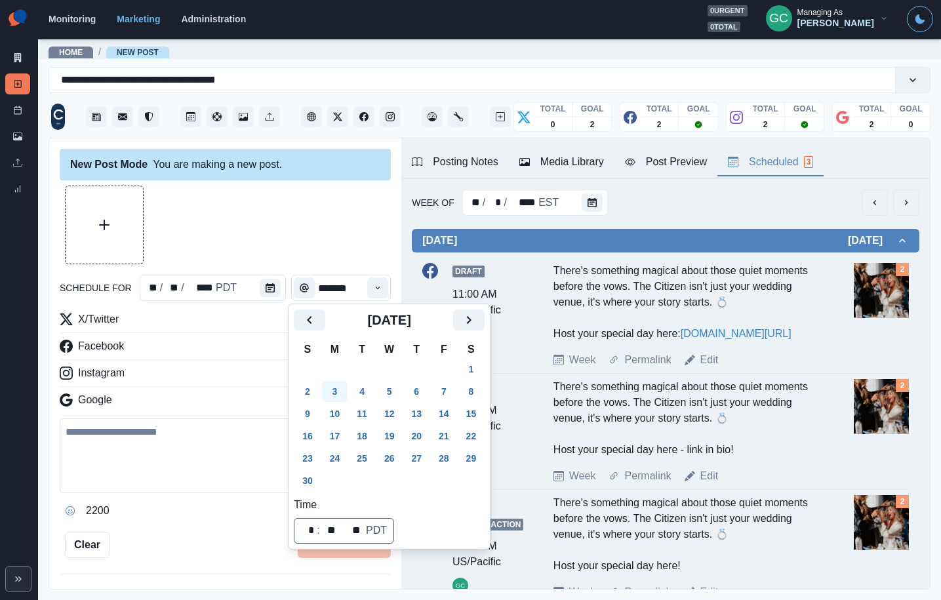
click at [336, 393] on button "3" at bounding box center [335, 391] width 26 height 21
click at [375, 290] on icon "Time" at bounding box center [377, 287] width 9 height 9
click at [376, 289] on icon "Time" at bounding box center [377, 287] width 9 height 9
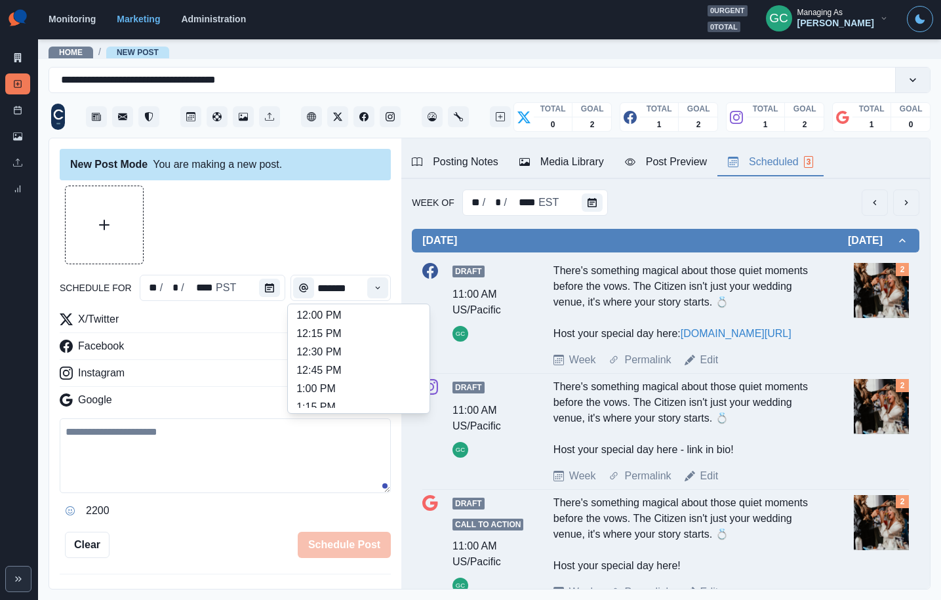
scroll to position [309, 0]
click at [366, 376] on li "1:00 PM" at bounding box center [358, 377] width 131 height 18
type input "*******"
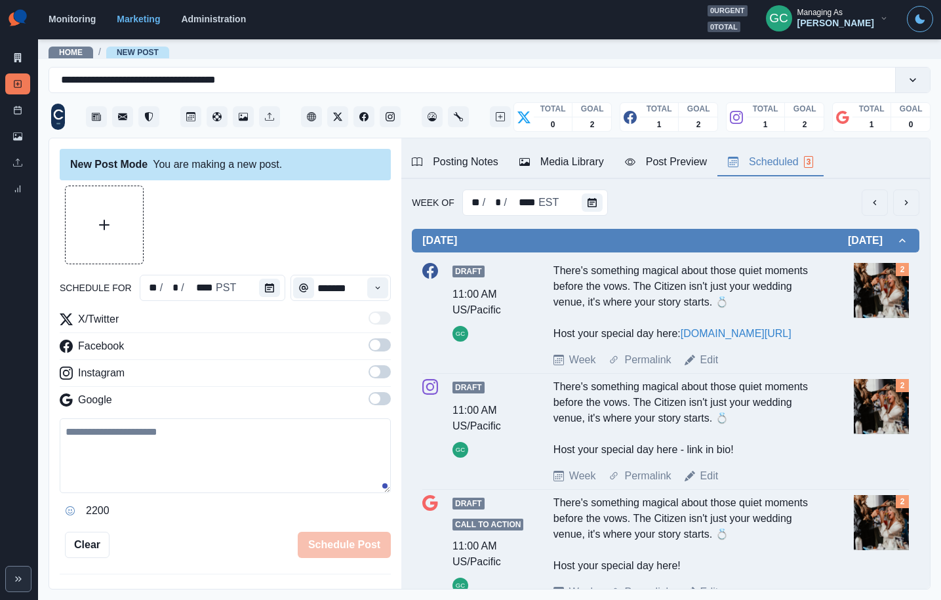
drag, startPoint x: 384, startPoint y: 405, endPoint x: 384, endPoint y: 378, distance: 27.5
click at [384, 406] on label at bounding box center [380, 402] width 22 height 21
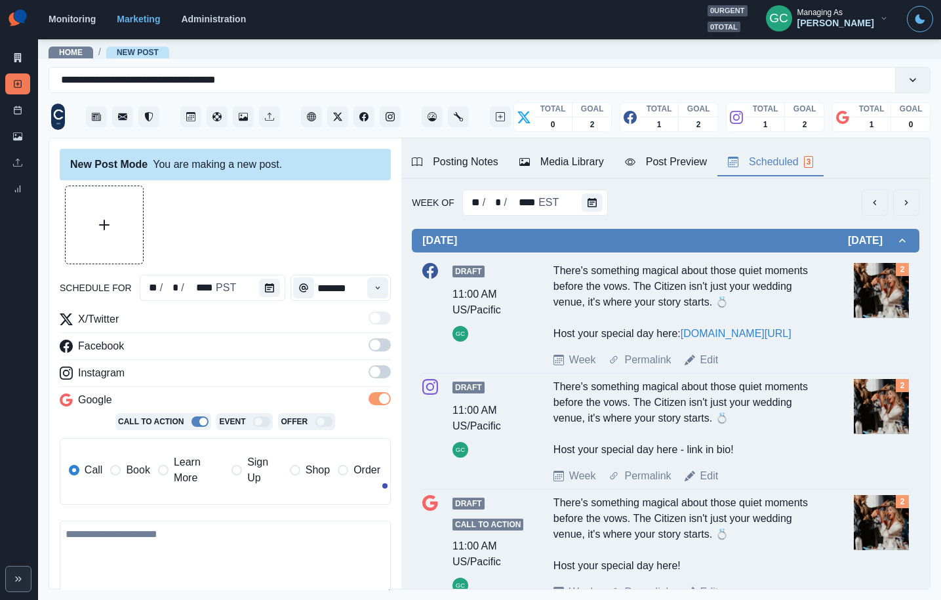
click at [384, 374] on span at bounding box center [380, 371] width 22 height 13
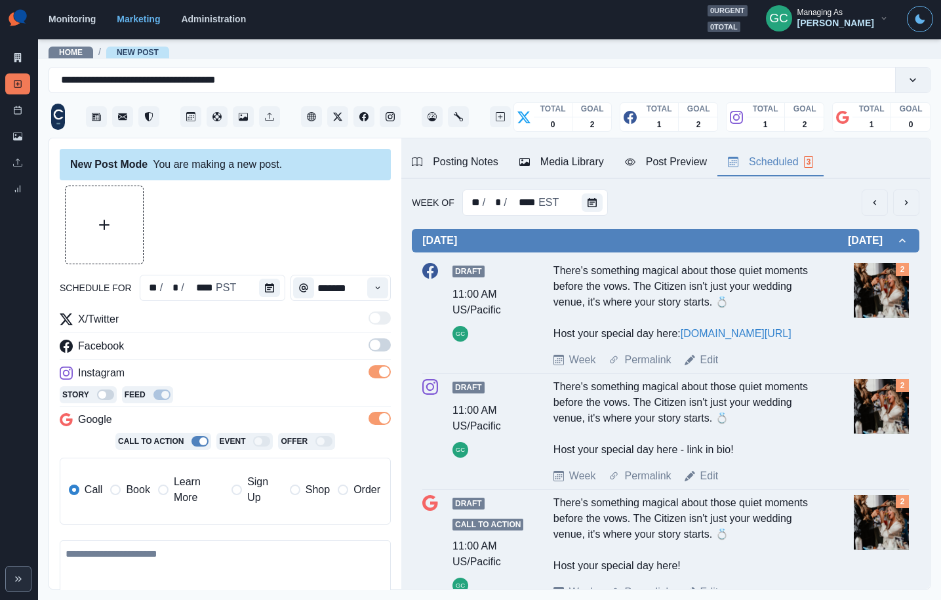
drag, startPoint x: 380, startPoint y: 352, endPoint x: 380, endPoint y: 344, distance: 7.9
click at [380, 352] on label at bounding box center [380, 348] width 22 height 21
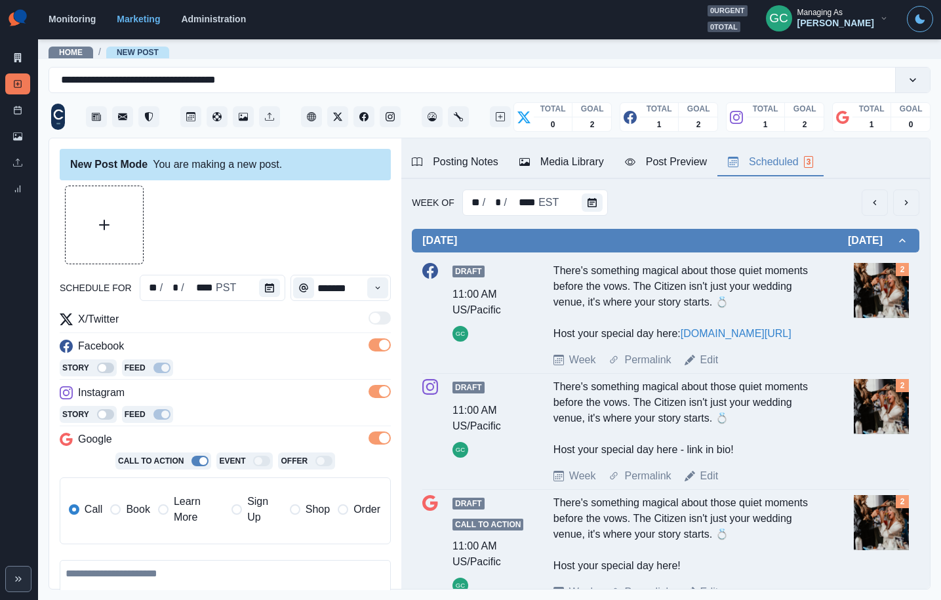
drag, startPoint x: 192, startPoint y: 509, endPoint x: 144, endPoint y: 511, distance: 47.9
click at [189, 509] on span "Learn More" at bounding box center [199, 509] width 50 height 31
click at [239, 385] on div "Instagram" at bounding box center [225, 395] width 331 height 21
click at [557, 165] on div "Media Library" at bounding box center [561, 162] width 85 height 16
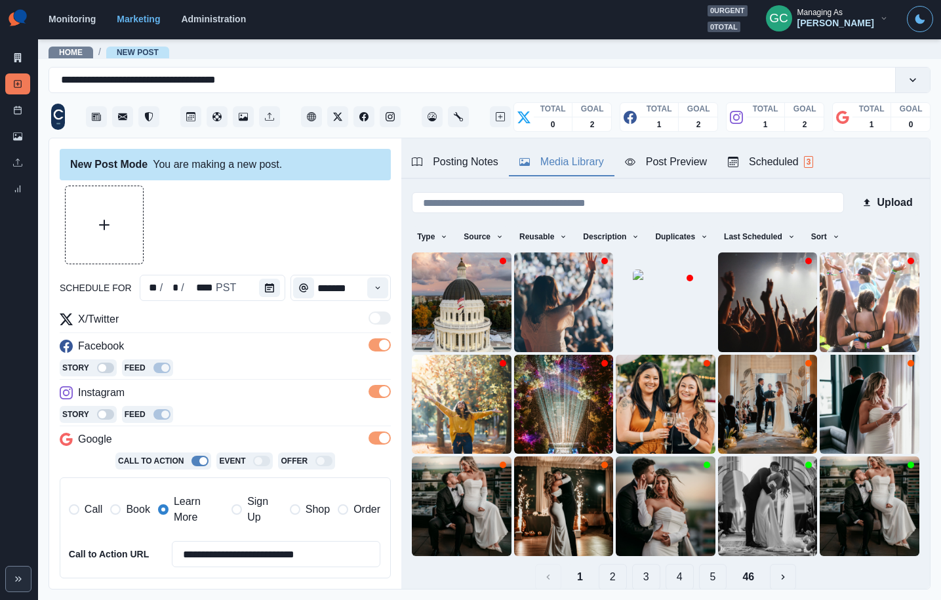
click at [292, 376] on div "Story Feed" at bounding box center [225, 369] width 331 height 20
